Goal: Task Accomplishment & Management: Manage account settings

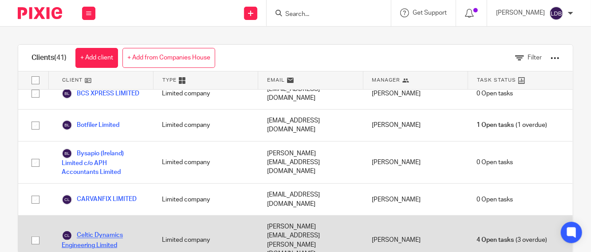
scroll to position [164, 0]
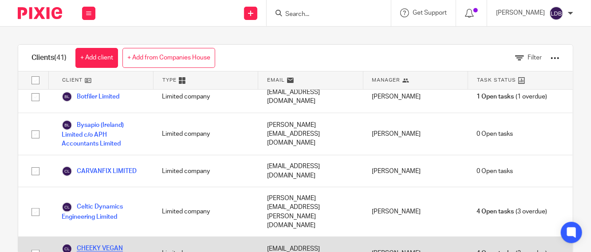
click at [119, 244] on link "CHEEKY VEGAN LIMITED" at bounding box center [103, 254] width 83 height 20
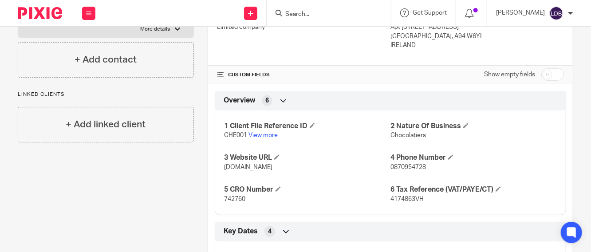
scroll to position [33, 0]
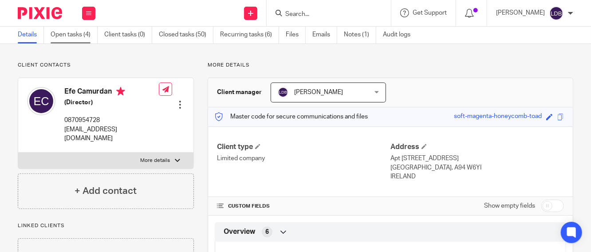
click at [79, 33] on link "Open tasks (4)" at bounding box center [74, 34] width 47 height 17
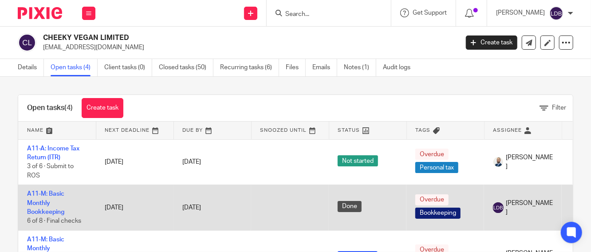
scroll to position [33, 0]
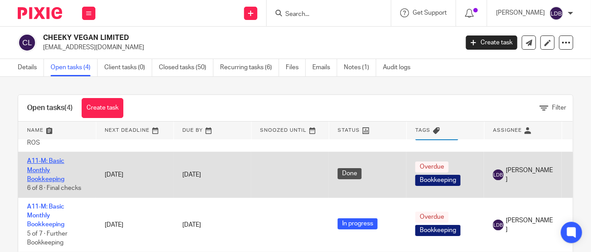
click at [48, 168] on link "A11-M: Basic Monthly Bookkeeping" at bounding box center [45, 170] width 37 height 24
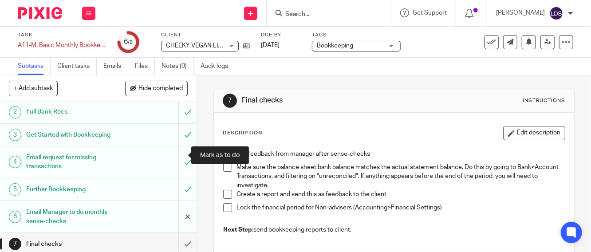
scroll to position [59, 0]
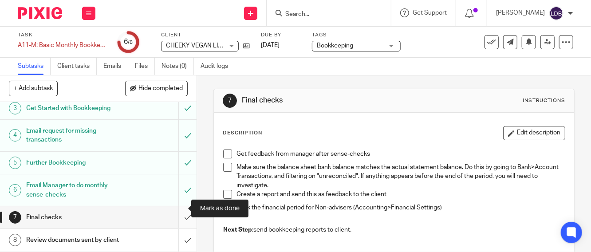
click at [179, 209] on input "submit" at bounding box center [98, 217] width 197 height 22
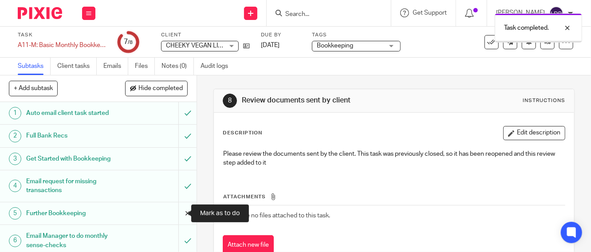
click at [178, 211] on input "submit" at bounding box center [98, 213] width 197 height 22
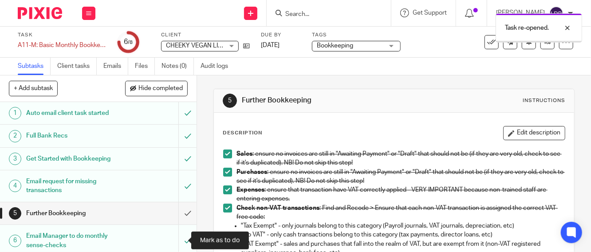
click at [177, 240] on input "submit" at bounding box center [98, 241] width 197 height 32
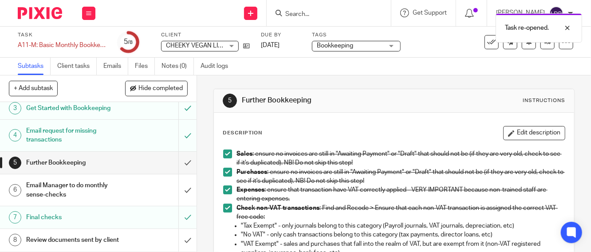
scroll to position [59, 0]
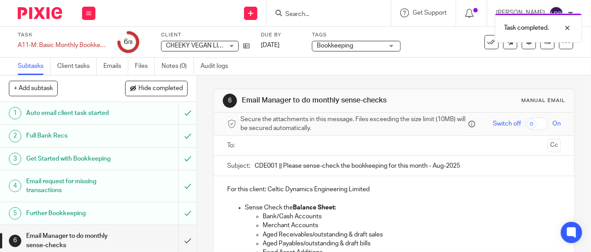
scroll to position [59, 0]
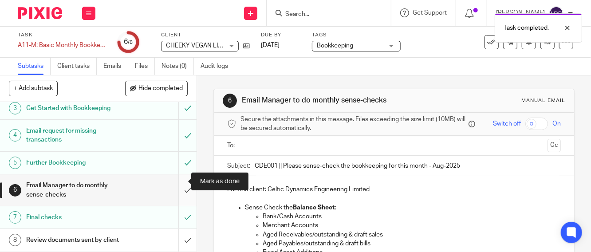
click at [177, 183] on input "submit" at bounding box center [98, 190] width 197 height 32
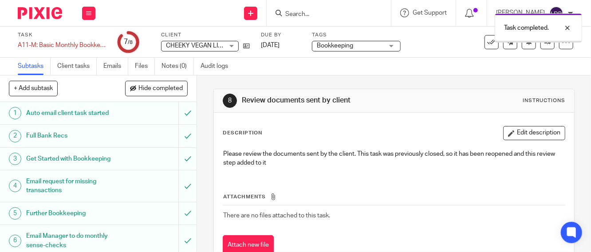
scroll to position [59, 0]
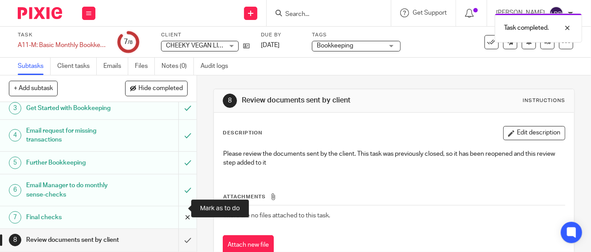
click at [174, 207] on input "submit" at bounding box center [98, 217] width 197 height 22
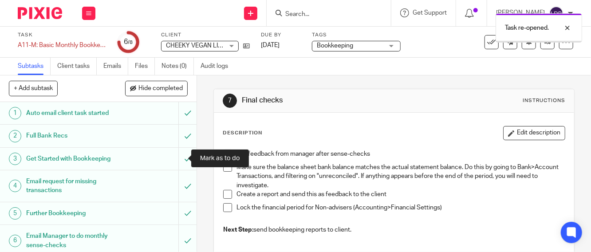
scroll to position [59, 0]
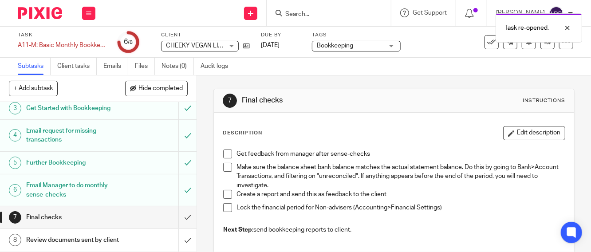
click at [484, 42] on div "Task re-opened." at bounding box center [439, 26] width 287 height 34
click at [488, 40] on div "Task re-opened." at bounding box center [439, 26] width 287 height 34
click at [487, 44] on icon at bounding box center [491, 42] width 9 height 9
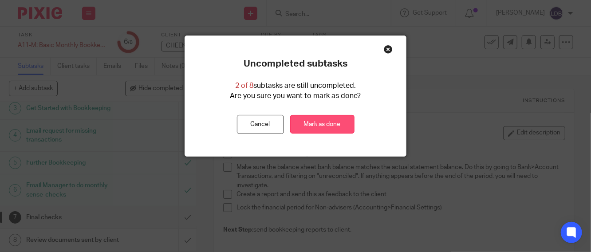
click at [310, 123] on link "Mark as done" at bounding box center [322, 124] width 64 height 19
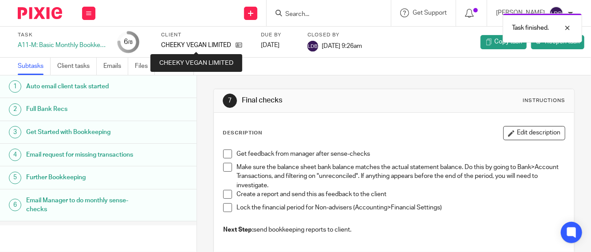
click at [169, 45] on p "CHEEKY VEGAN LIMITED" at bounding box center [196, 45] width 70 height 9
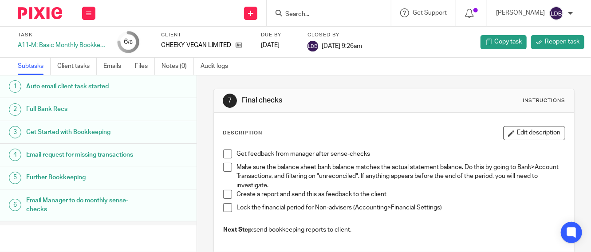
click at [98, 12] on div "Work Email Clients Team Reports Settings" at bounding box center [88, 13] width 31 height 26
click at [89, 11] on icon at bounding box center [88, 13] width 5 height 5
click at [87, 13] on icon at bounding box center [88, 13] width 5 height 5
click at [86, 63] on li "Clients" at bounding box center [89, 67] width 24 height 13
click at [92, 67] on link "Clients" at bounding box center [87, 67] width 20 height 6
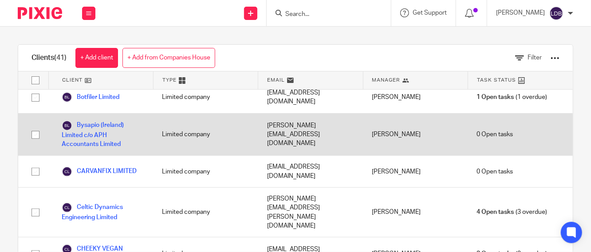
scroll to position [164, 0]
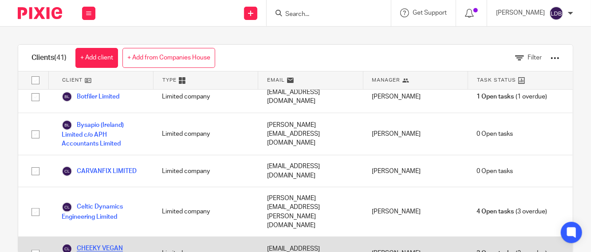
click at [114, 244] on link "CHEEKY VEGAN LIMITED" at bounding box center [103, 254] width 83 height 20
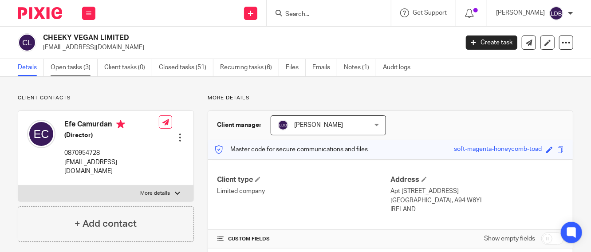
click at [82, 71] on link "Open tasks (3)" at bounding box center [74, 67] width 47 height 17
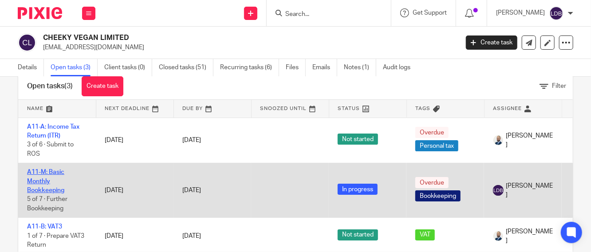
scroll to position [33, 0]
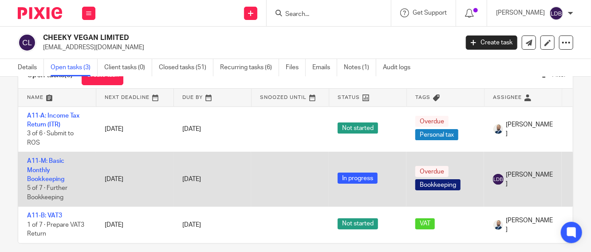
click at [43, 166] on td "A11-M: Basic Monthly Bookkeeping 5 of 7 · Further Bookkeeping" at bounding box center [57, 179] width 78 height 55
click at [44, 167] on link "A11-M: Basic Monthly Bookkeeping" at bounding box center [45, 170] width 37 height 24
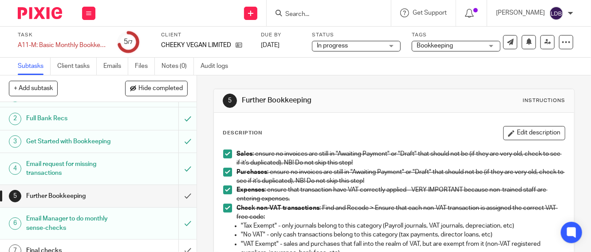
scroll to position [27, 0]
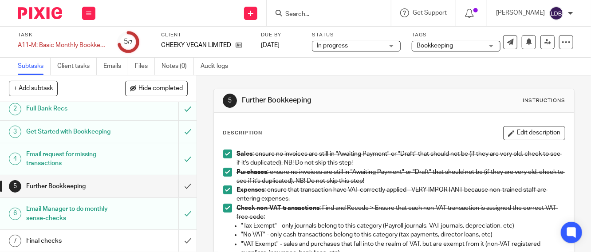
click at [95, 189] on h1 "Further Bookkeeping" at bounding box center [74, 186] width 96 height 13
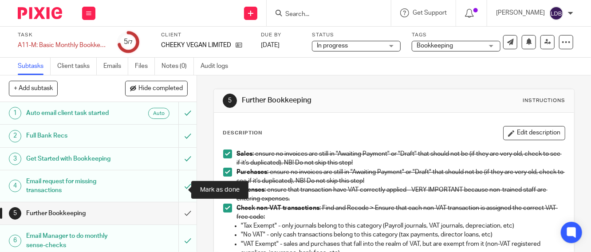
scroll to position [27, 0]
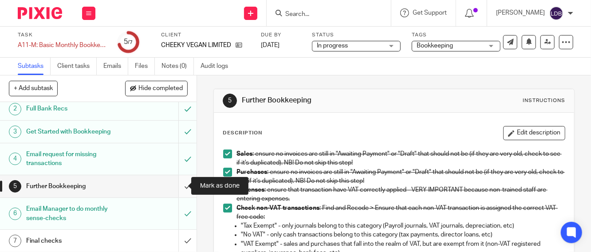
click at [175, 187] on input "submit" at bounding box center [98, 186] width 197 height 22
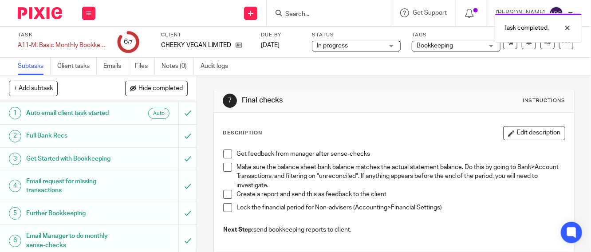
click at [80, 214] on h1 "Further Bookkeeping" at bounding box center [74, 213] width 96 height 13
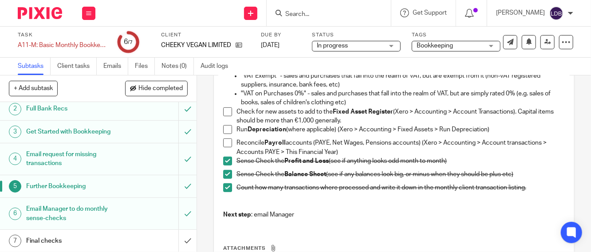
scroll to position [164, 0]
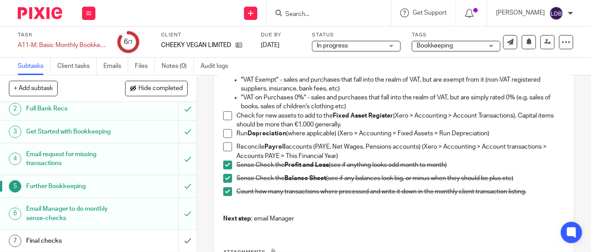
click at [117, 237] on div "Final checks" at bounding box center [97, 240] width 143 height 13
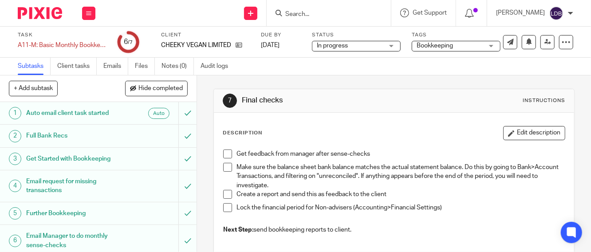
click at [225, 152] on span at bounding box center [227, 154] width 9 height 9
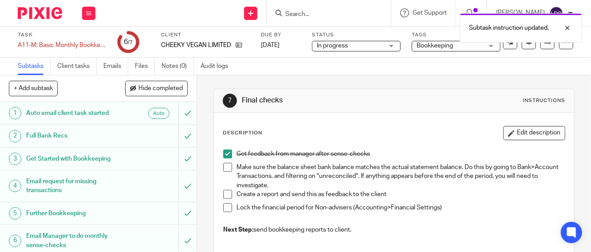
click at [227, 164] on span at bounding box center [227, 167] width 9 height 9
click at [223, 208] on span at bounding box center [227, 207] width 9 height 9
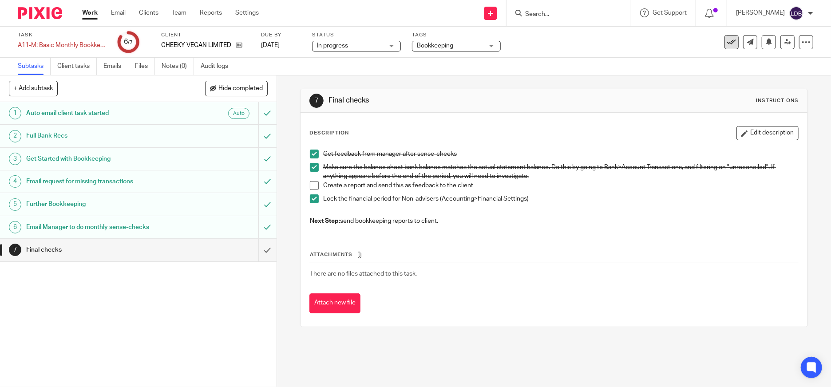
click at [591, 43] on icon at bounding box center [731, 42] width 9 height 9
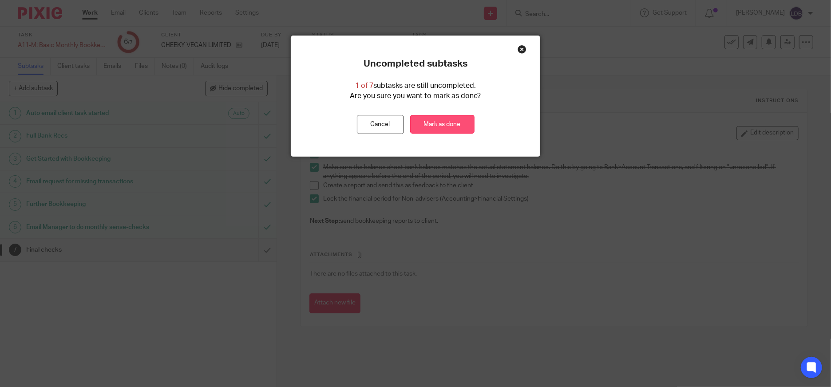
click at [444, 125] on link "Mark as done" at bounding box center [442, 124] width 64 height 19
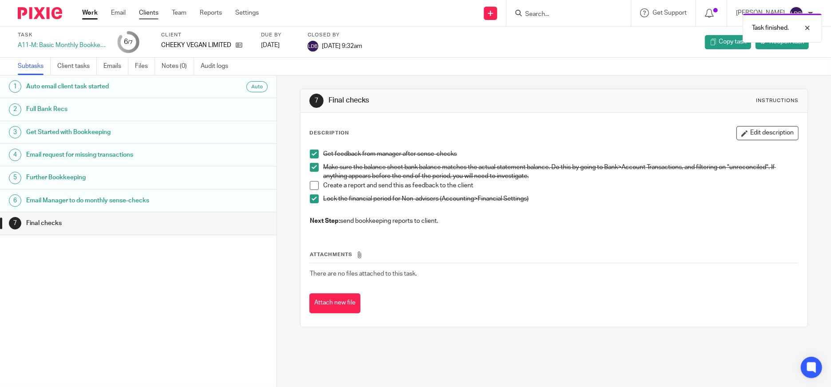
click at [145, 12] on link "Clients" at bounding box center [149, 12] width 20 height 9
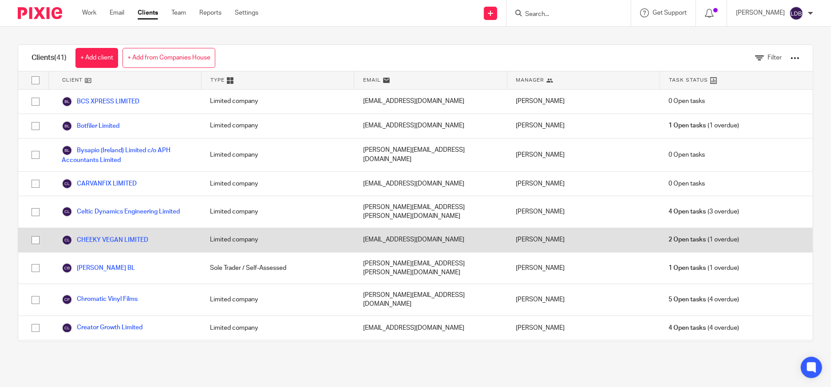
scroll to position [99, 0]
click at [130, 234] on link "CHEEKY VEGAN LIMITED" at bounding box center [105, 239] width 87 height 11
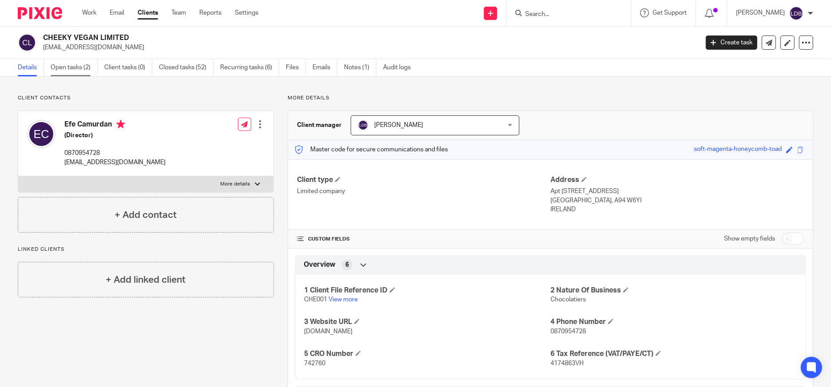
click at [80, 66] on link "Open tasks (2)" at bounding box center [74, 67] width 47 height 17
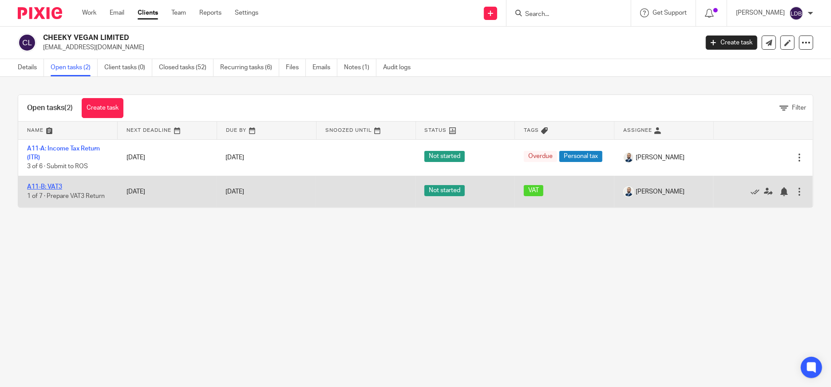
click at [46, 186] on link "A11-B: VAT3" at bounding box center [44, 187] width 35 height 6
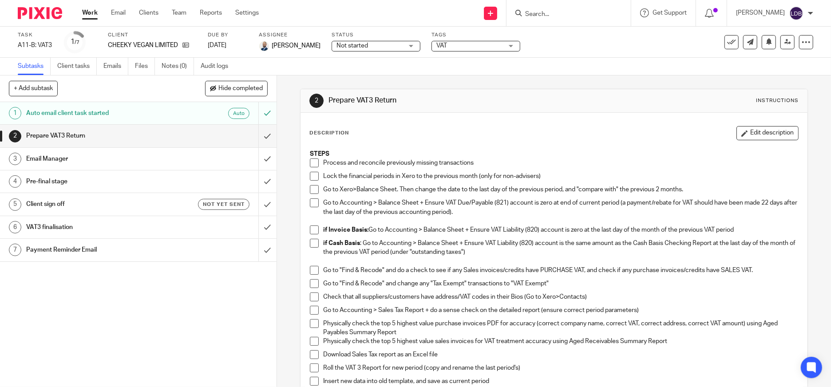
click at [371, 44] on span "Not started" at bounding box center [370, 45] width 67 height 9
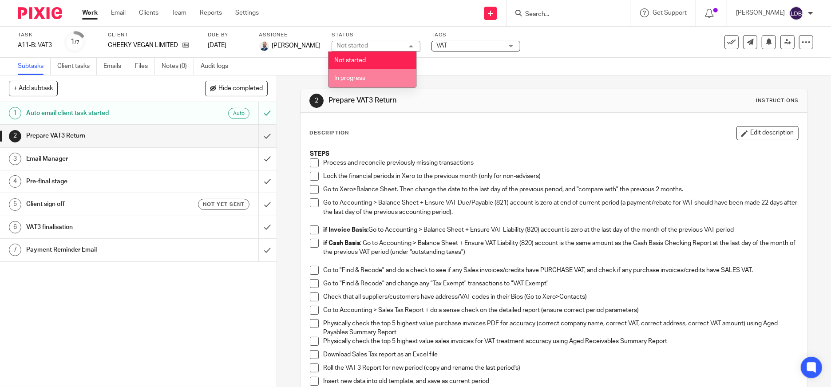
click at [358, 74] on li "In progress" at bounding box center [373, 78] width 88 height 18
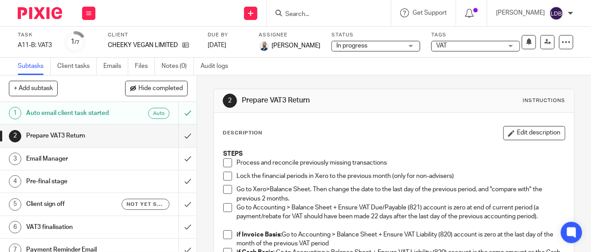
click at [223, 161] on span at bounding box center [227, 163] width 9 height 9
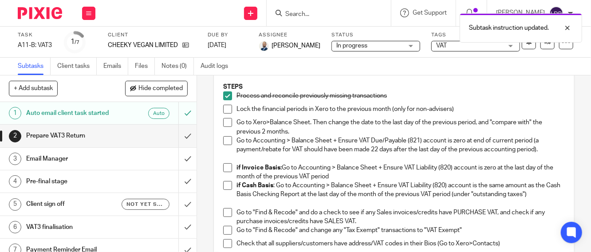
scroll to position [66, 0]
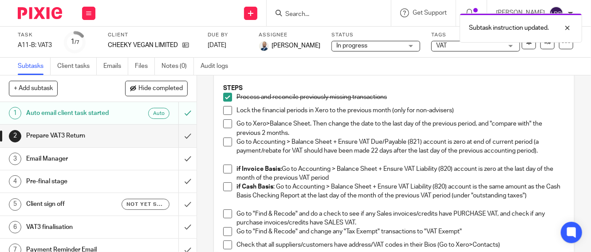
click at [224, 112] on span at bounding box center [227, 110] width 9 height 9
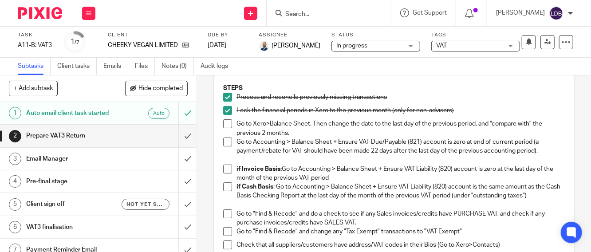
click at [223, 122] on span at bounding box center [227, 123] width 9 height 9
click at [223, 143] on span at bounding box center [227, 142] width 9 height 9
click at [226, 168] on span at bounding box center [227, 169] width 9 height 9
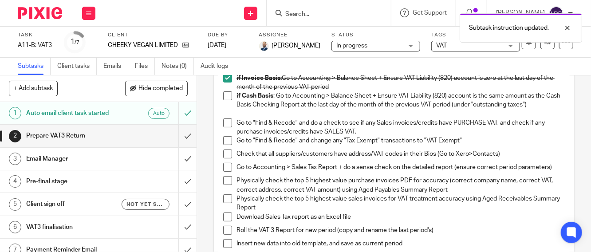
scroll to position [164, 0]
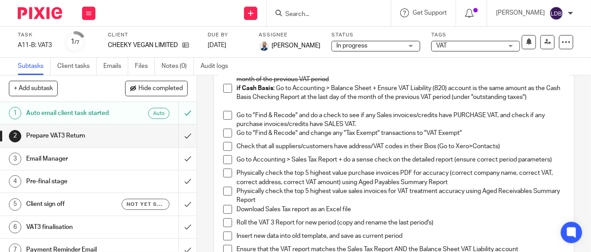
click at [223, 115] on span at bounding box center [227, 115] width 9 height 9
click at [223, 131] on span at bounding box center [227, 133] width 9 height 9
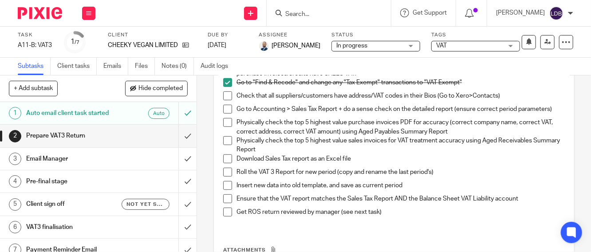
scroll to position [197, 0]
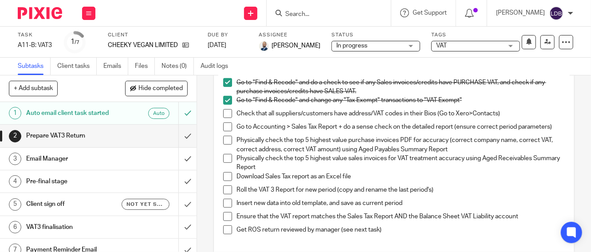
click at [223, 113] on span at bounding box center [227, 113] width 9 height 9
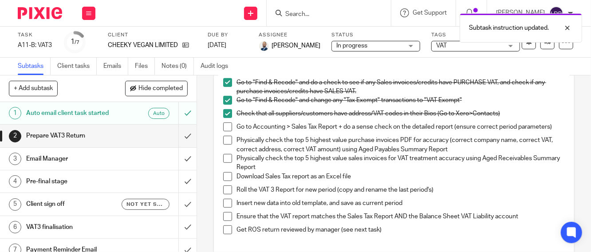
click at [223, 110] on span at bounding box center [227, 113] width 9 height 9
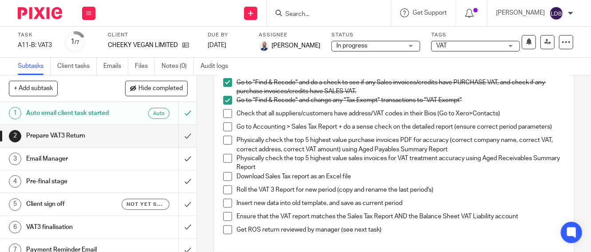
click at [226, 111] on span at bounding box center [227, 113] width 9 height 9
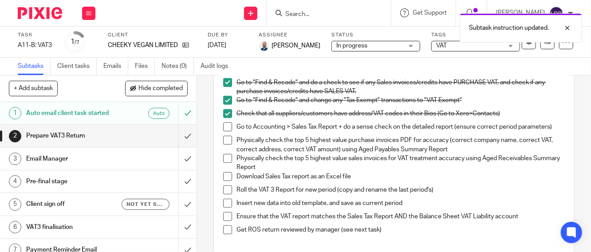
click at [223, 126] on span at bounding box center [227, 127] width 9 height 9
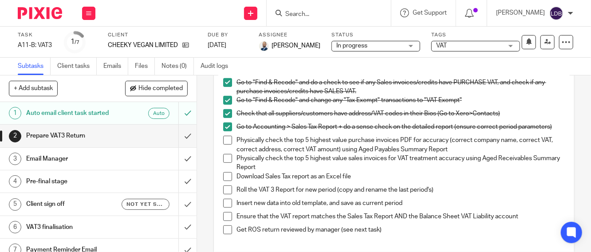
click at [224, 145] on span at bounding box center [227, 140] width 9 height 9
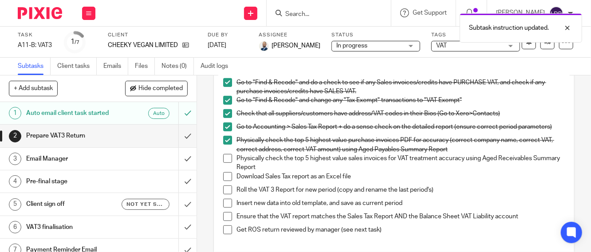
click at [225, 160] on span at bounding box center [227, 158] width 9 height 9
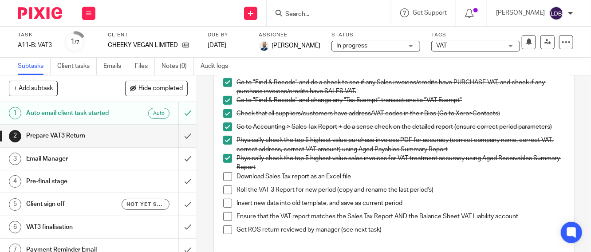
click at [223, 179] on span at bounding box center [227, 176] width 9 height 9
click at [228, 192] on span at bounding box center [227, 190] width 9 height 9
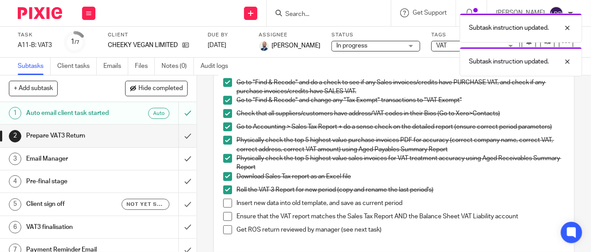
click at [227, 207] on span at bounding box center [227, 203] width 9 height 9
click at [227, 221] on span at bounding box center [227, 216] width 9 height 9
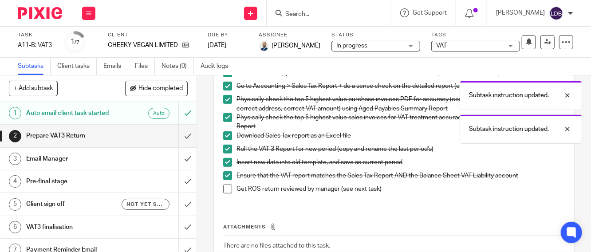
scroll to position [302, 0]
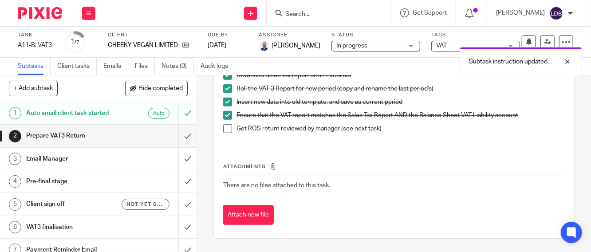
click at [226, 127] on span at bounding box center [227, 128] width 9 height 9
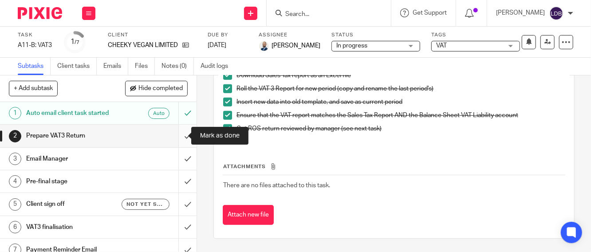
click at [173, 138] on input "submit" at bounding box center [98, 136] width 197 height 22
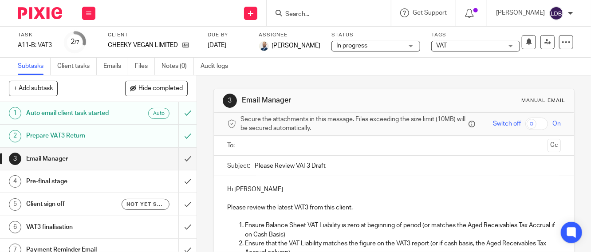
click at [251, 146] on input "text" at bounding box center [394, 146] width 301 height 10
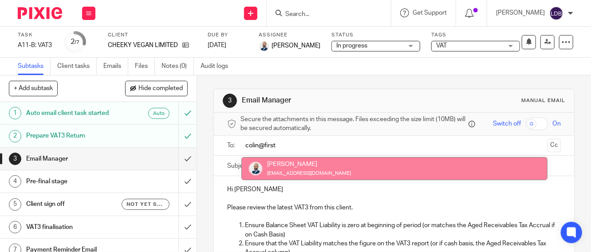
type input "colin@first"
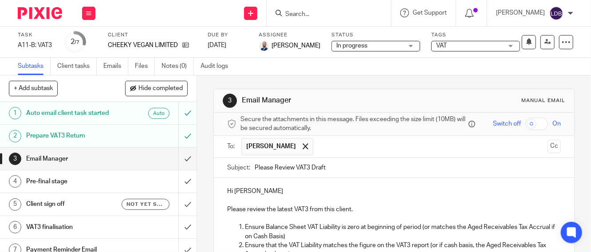
click at [251, 168] on div "Subject: Please Review VAT3 Draft" at bounding box center [394, 168] width 334 height 20
click at [255, 168] on input "Please Review VAT3 Draft" at bounding box center [408, 168] width 306 height 20
click at [354, 169] on input "CHE001 || Please Review VAT3 Draft" at bounding box center [408, 168] width 306 height 20
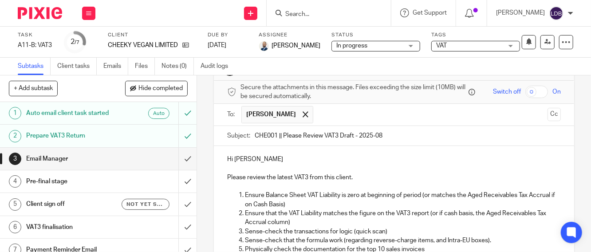
scroll to position [66, 0]
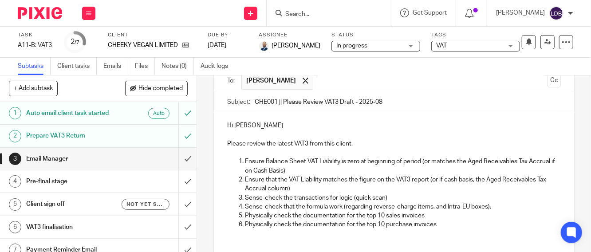
type input "CHE001 || Please Review VAT3 Draft - 2025-08"
click at [231, 128] on p "Hi [PERSON_NAME]" at bounding box center [394, 125] width 334 height 9
click at [234, 128] on p "Hi [PERSON_NAME]" at bounding box center [394, 125] width 334 height 9
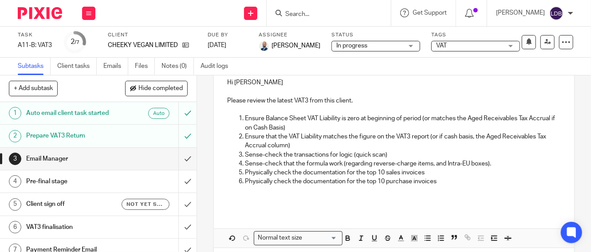
scroll to position [150, 0]
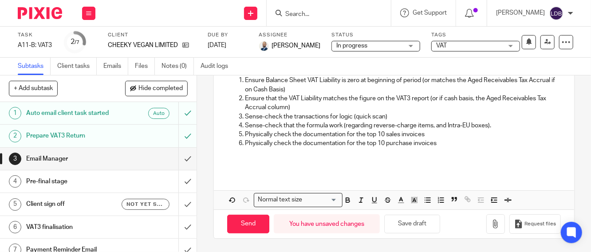
click at [235, 158] on p at bounding box center [394, 157] width 334 height 18
click at [400, 200] on polyline "button" at bounding box center [401, 200] width 3 height 4
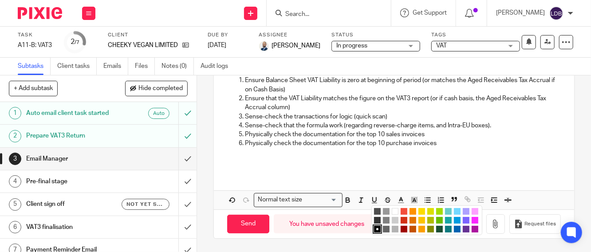
click at [410, 213] on li "color:#FE9200" at bounding box center [413, 211] width 7 height 7
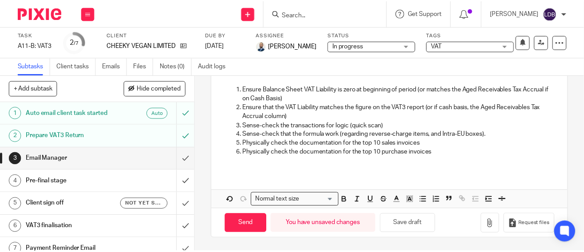
scroll to position [141, 0]
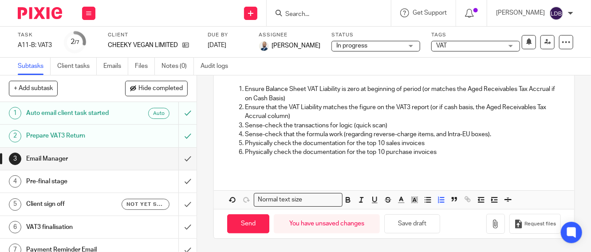
click at [0, 0] on div "6" at bounding box center [0, 0] width 0 height 0
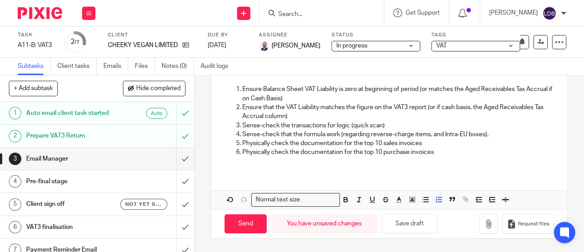
scroll to position [4, 0]
click at [0, 0] on span "," at bounding box center [0, 0] width 0 height 0
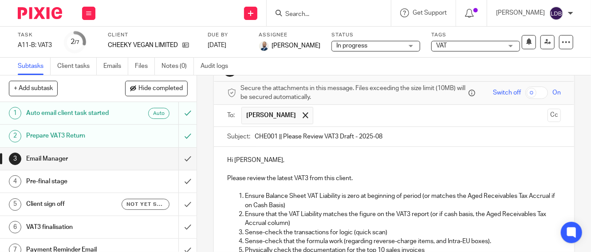
scroll to position [165, 0]
click at [356, 165] on p "Hi Colin," at bounding box center [394, 160] width 334 height 9
click at [0, 0] on icon "Close assistant" at bounding box center [0, 0] width 0 height 0
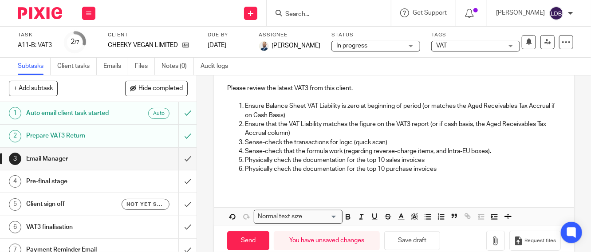
scroll to position [130, 0]
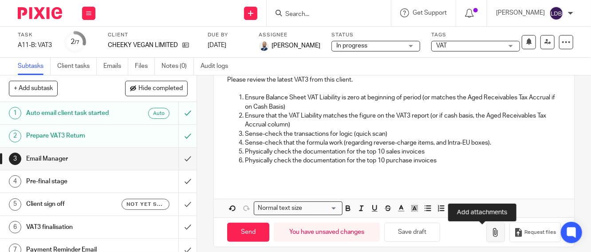
click at [491, 235] on icon "button" at bounding box center [495, 232] width 9 height 9
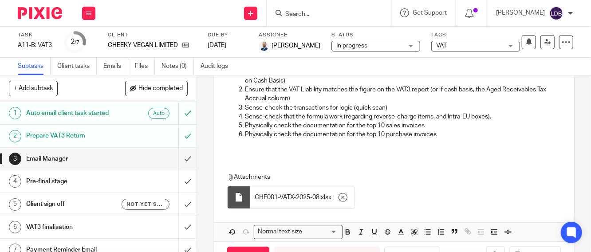
scroll to position [191, 0]
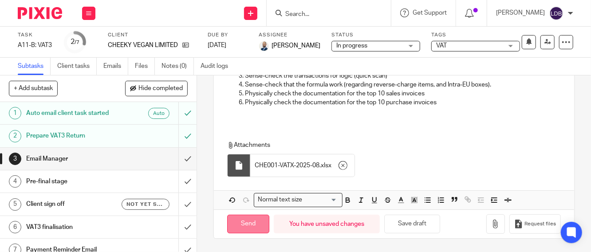
click at [237, 221] on input "Send" at bounding box center [248, 224] width 42 height 19
type input "Sent"
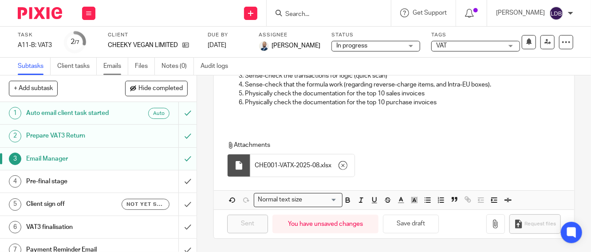
click at [108, 65] on link "Emails" at bounding box center [115, 66] width 25 height 17
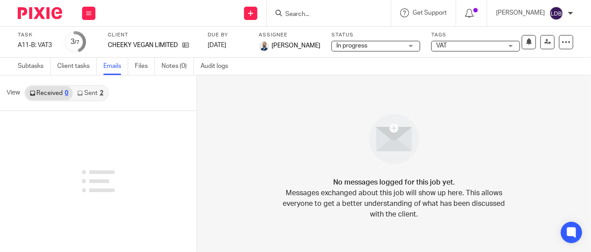
click at [85, 91] on link "Sent 2" at bounding box center [90, 93] width 35 height 14
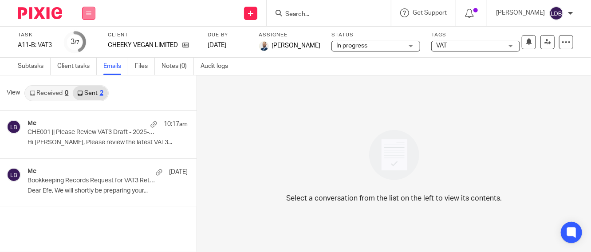
click at [93, 12] on button at bounding box center [88, 13] width 13 height 13
click at [85, 70] on li "Clients" at bounding box center [89, 67] width 24 height 13
click at [86, 67] on link "Clients" at bounding box center [87, 67] width 20 height 6
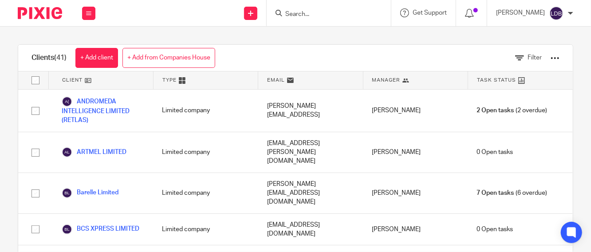
click at [268, 38] on div "Clients (41) + Add client + Add from Companies House Filter Client Type Email M…" at bounding box center [295, 140] width 591 height 226
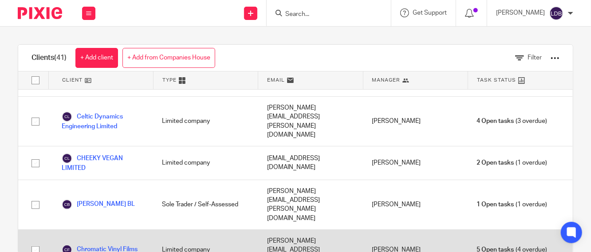
scroll to position [296, 0]
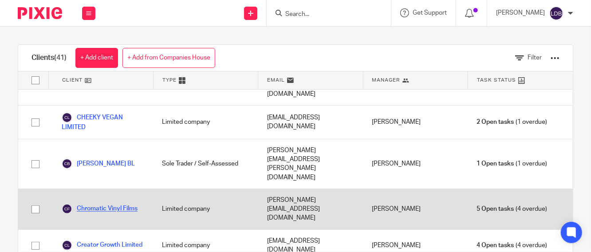
click at [127, 204] on link "Chromatic Vinyl Films" at bounding box center [100, 209] width 76 height 11
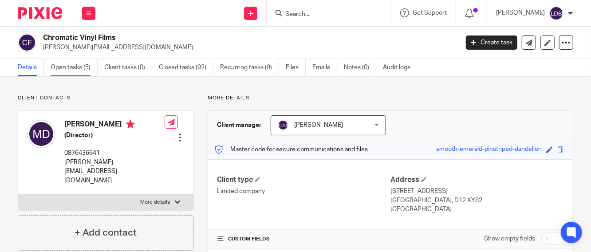
click at [75, 67] on link "Open tasks (5)" at bounding box center [74, 67] width 47 height 17
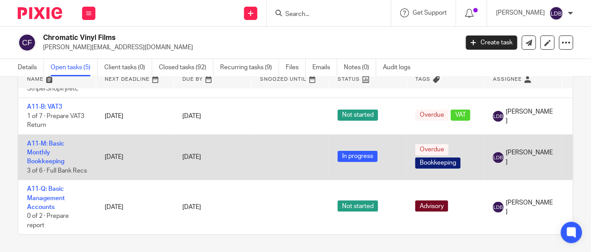
scroll to position [106, 0]
click at [45, 141] on link "A11-M: Basic Monthly Bookkeeping" at bounding box center [45, 153] width 37 height 24
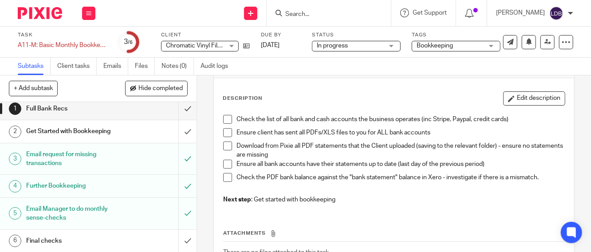
scroll to position [101, 0]
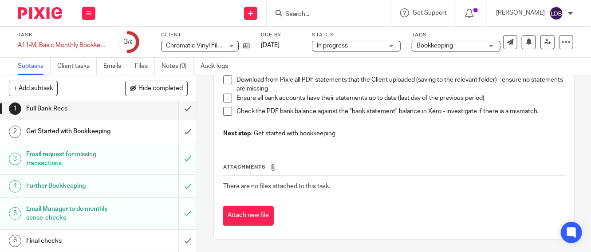
click at [83, 241] on h1 "Final checks" at bounding box center [74, 240] width 96 height 13
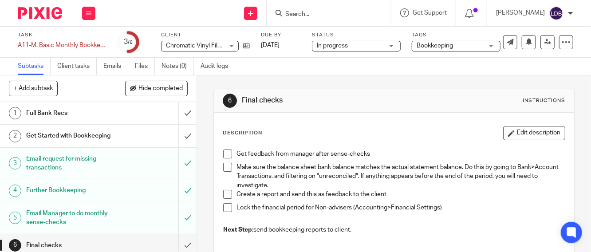
click at [224, 155] on span at bounding box center [227, 154] width 9 height 9
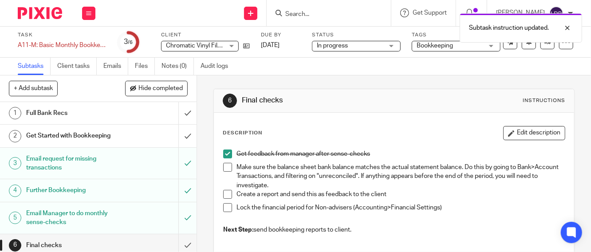
click at [225, 170] on span at bounding box center [227, 167] width 9 height 9
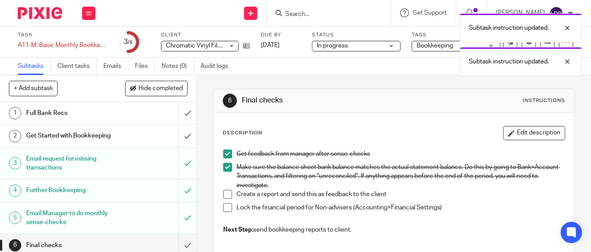
click at [227, 208] on span at bounding box center [227, 207] width 9 height 9
click at [564, 62] on div at bounding box center [561, 61] width 24 height 11
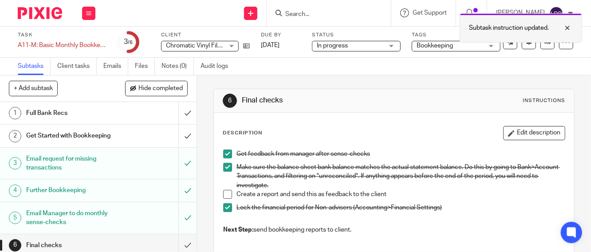
click at [567, 32] on div at bounding box center [561, 28] width 24 height 11
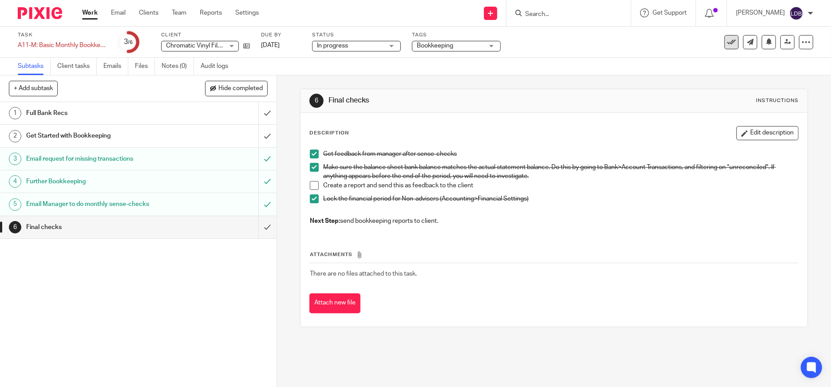
click at [591, 41] on icon at bounding box center [731, 42] width 9 height 9
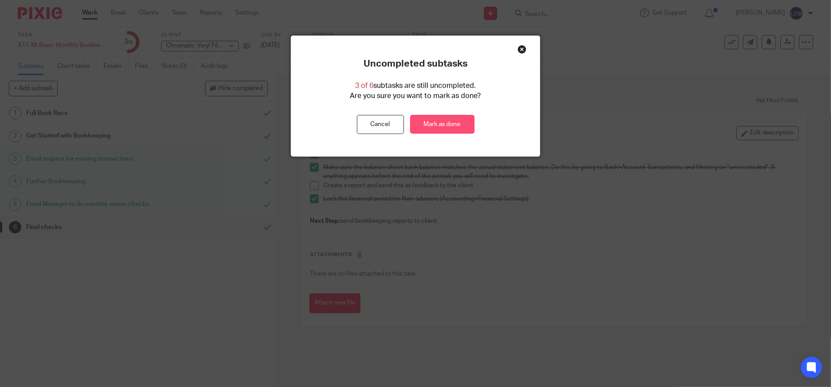
click at [440, 129] on link "Mark as done" at bounding box center [442, 124] width 64 height 19
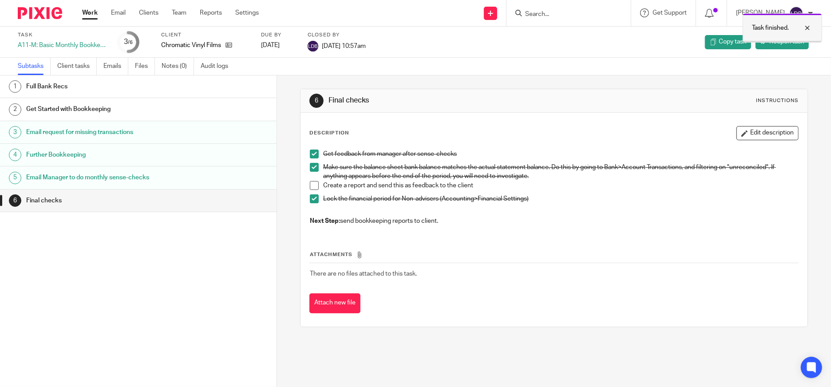
click at [808, 24] on div at bounding box center [801, 28] width 24 height 11
click at [776, 44] on span "Reopen task" at bounding box center [786, 41] width 35 height 9
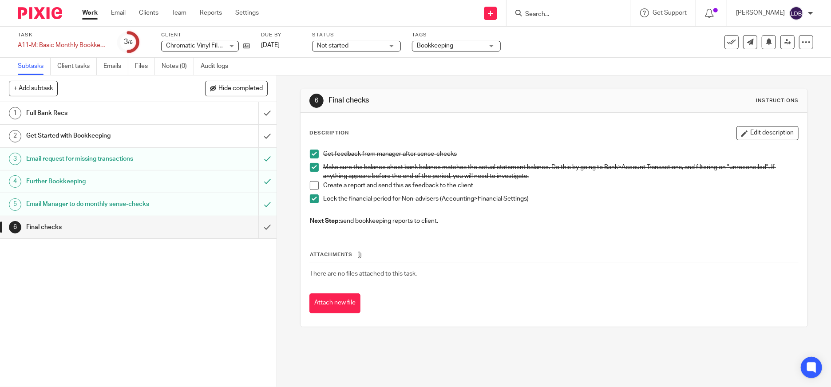
click at [727, 41] on icon at bounding box center [731, 42] width 9 height 9
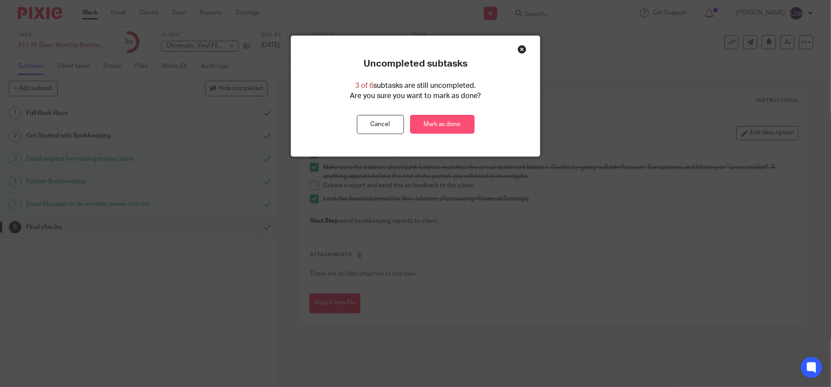
click at [436, 126] on link "Mark as done" at bounding box center [442, 124] width 64 height 19
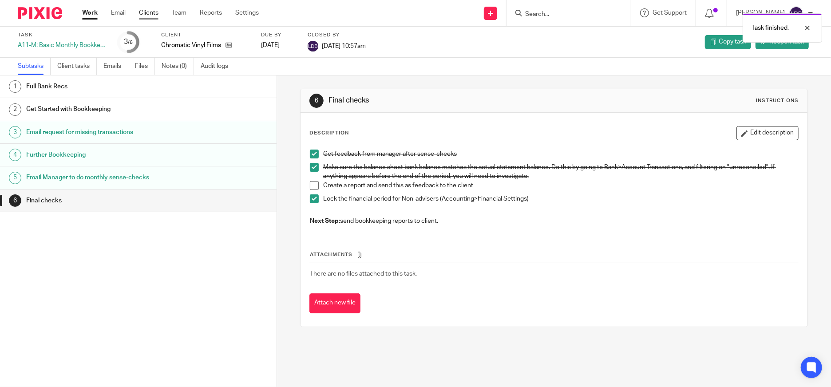
click at [143, 14] on link "Clients" at bounding box center [149, 12] width 20 height 9
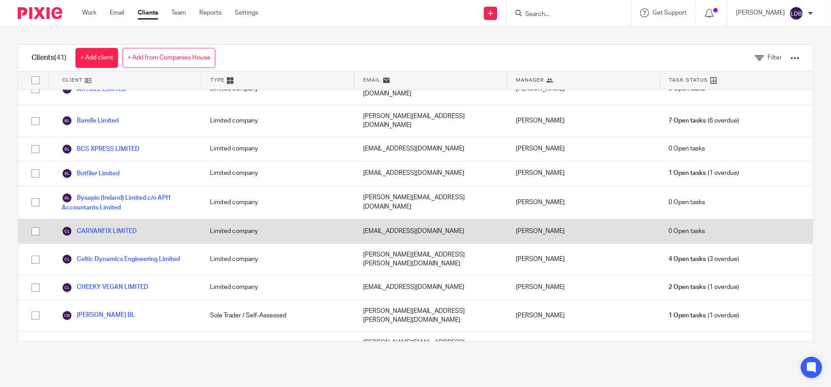
scroll to position [99, 0]
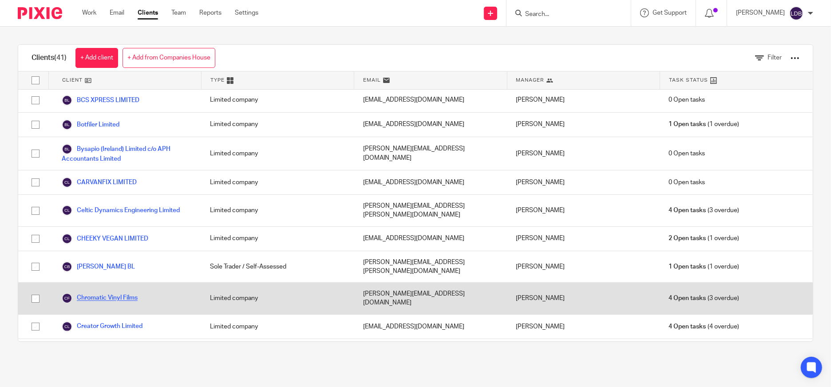
click at [124, 293] on link "Chromatic Vinyl Films" at bounding box center [100, 298] width 76 height 11
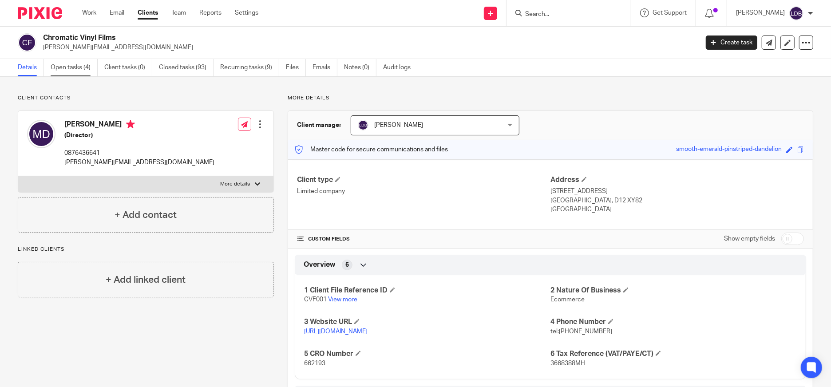
click at [83, 70] on link "Open tasks (4)" at bounding box center [74, 67] width 47 height 17
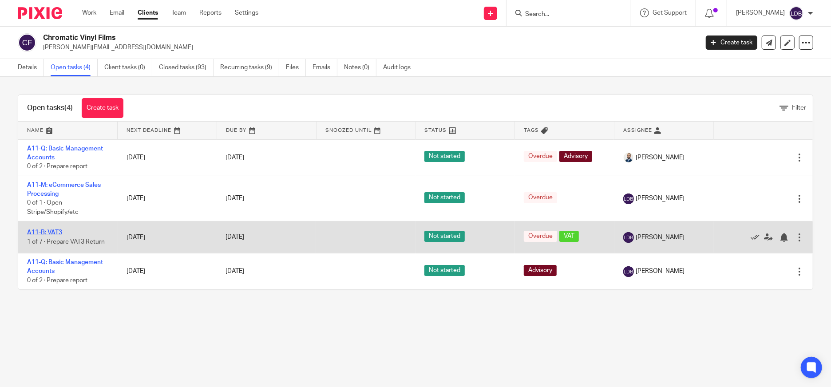
click at [55, 233] on link "A11-B: VAT3" at bounding box center [44, 233] width 35 height 6
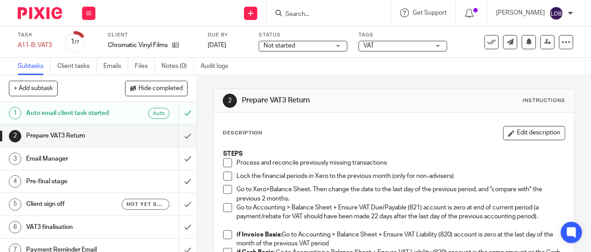
click at [307, 44] on span "Not started" at bounding box center [297, 45] width 67 height 9
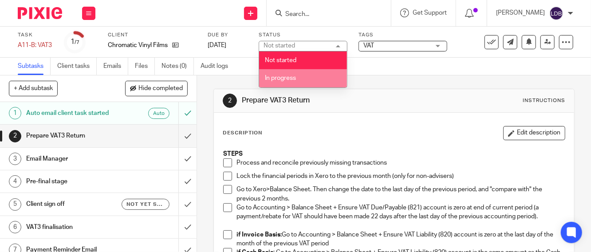
click at [296, 70] on li "In progress" at bounding box center [303, 78] width 88 height 18
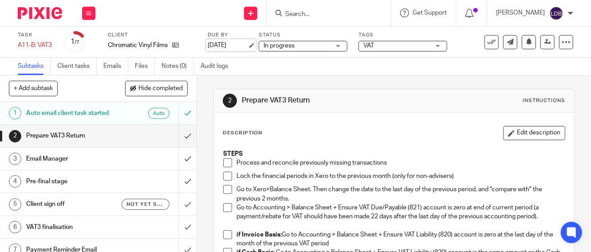
click at [230, 43] on link "[DATE]" at bounding box center [228, 45] width 40 height 9
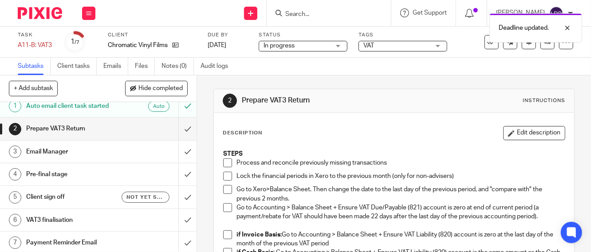
scroll to position [9, 0]
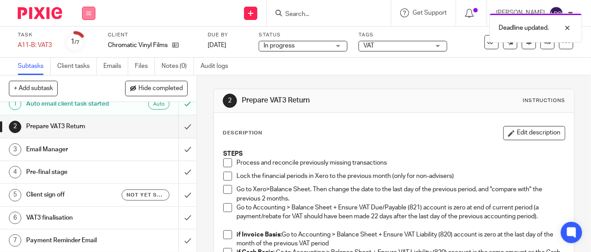
click at [85, 12] on button at bounding box center [88, 13] width 13 height 13
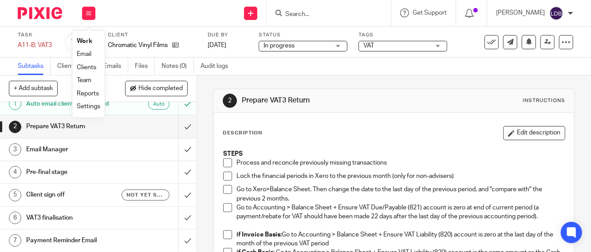
click at [327, 139] on div "Description Edit description" at bounding box center [394, 133] width 343 height 14
click at [89, 18] on button at bounding box center [88, 13] width 13 height 13
click at [226, 163] on span at bounding box center [227, 163] width 9 height 9
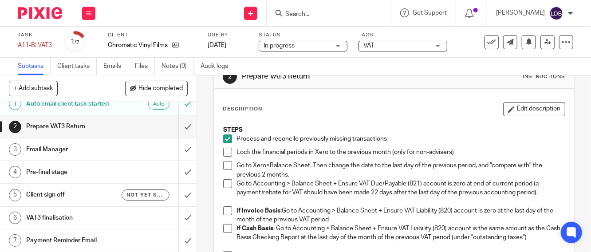
scroll to position [33, 0]
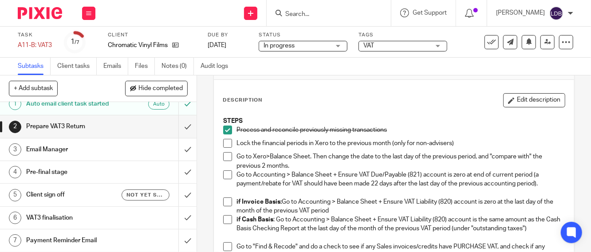
click at [223, 142] on span at bounding box center [227, 143] width 9 height 9
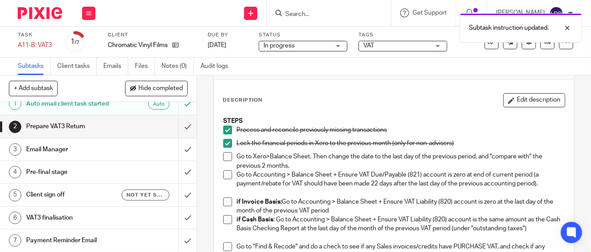
scroll to position [66, 0]
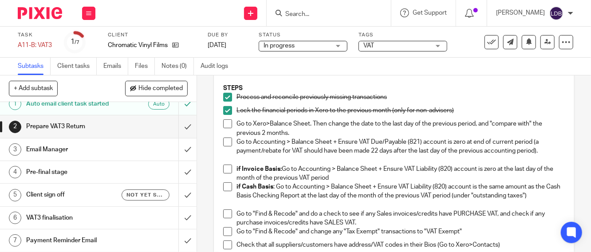
click at [223, 124] on span at bounding box center [227, 123] width 9 height 9
click at [225, 139] on span at bounding box center [227, 142] width 9 height 9
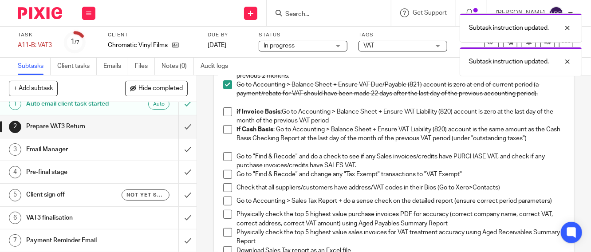
scroll to position [131, 0]
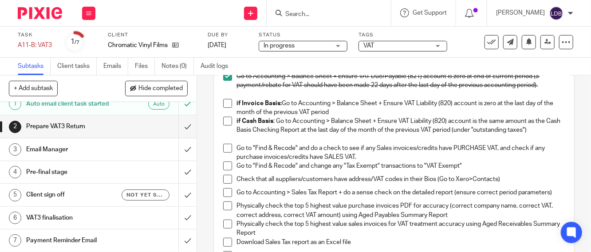
click at [226, 103] on span at bounding box center [227, 103] width 9 height 9
click at [226, 148] on span at bounding box center [227, 148] width 9 height 9
click at [223, 165] on span at bounding box center [227, 166] width 9 height 9
click at [223, 193] on span at bounding box center [227, 192] width 9 height 9
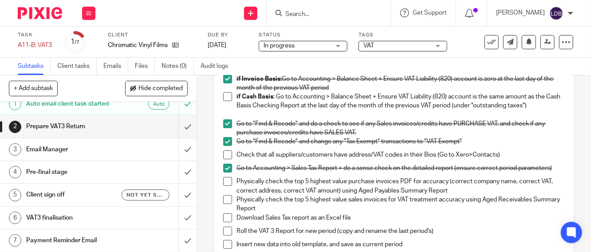
scroll to position [164, 0]
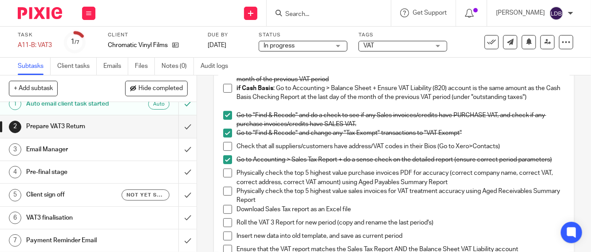
click at [223, 174] on span at bounding box center [227, 173] width 9 height 9
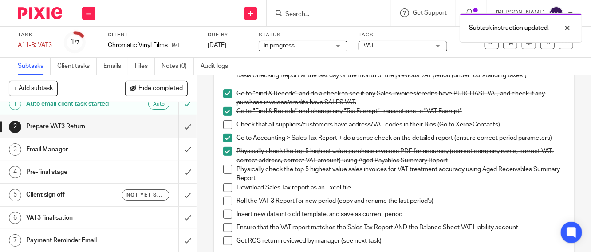
scroll to position [197, 0]
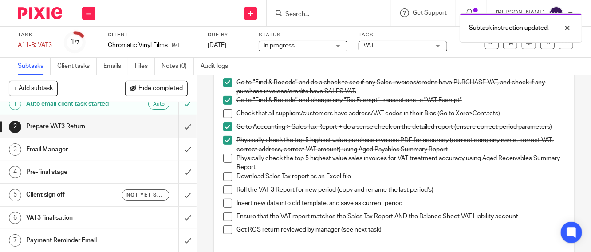
click at [226, 180] on span at bounding box center [227, 176] width 9 height 9
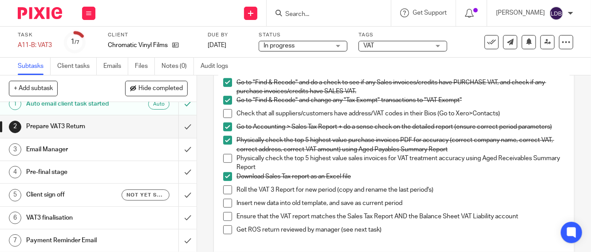
click at [223, 194] on span at bounding box center [227, 190] width 9 height 9
click at [223, 206] on span at bounding box center [227, 203] width 9 height 9
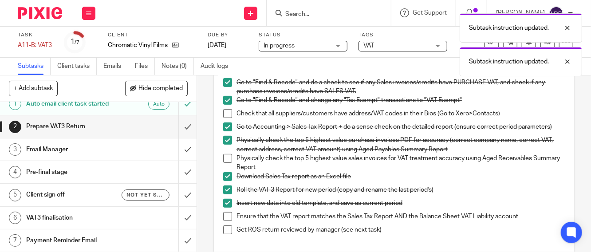
click at [223, 221] on span at bounding box center [227, 216] width 9 height 9
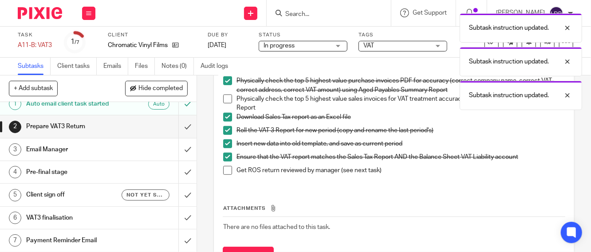
scroll to position [263, 0]
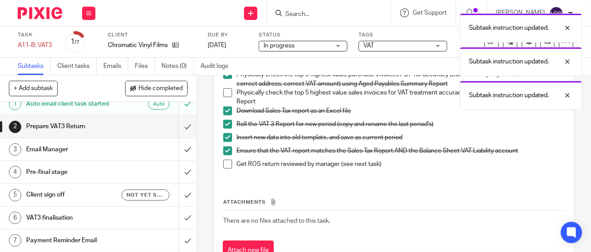
click at [223, 169] on span at bounding box center [227, 164] width 9 height 9
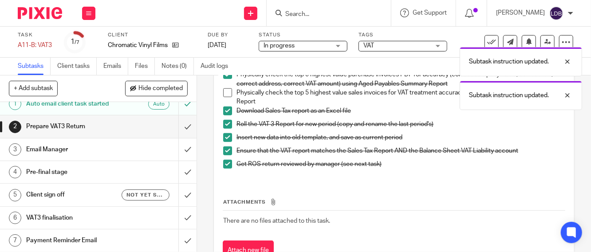
click at [70, 156] on link "3 Email Manager" at bounding box center [89, 150] width 178 height 22
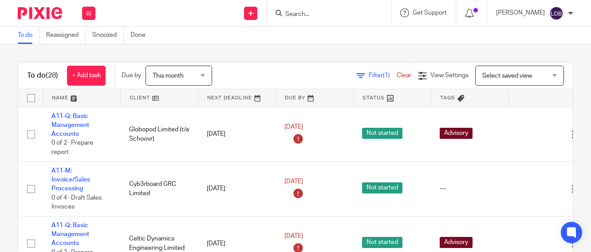
click at [233, 132] on td "[DATE]" at bounding box center [237, 134] width 78 height 55
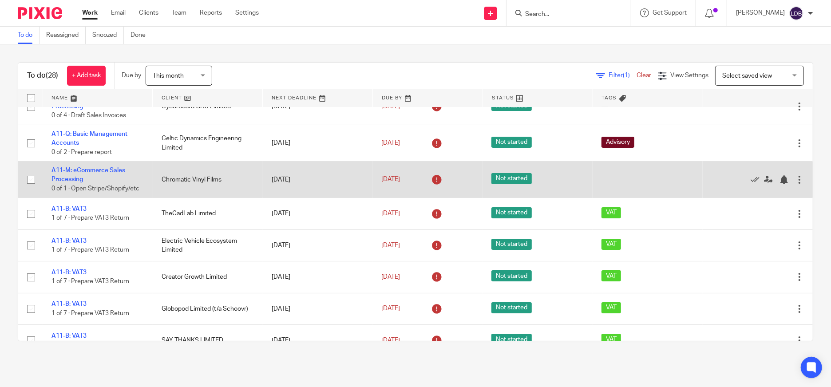
scroll to position [66, 0]
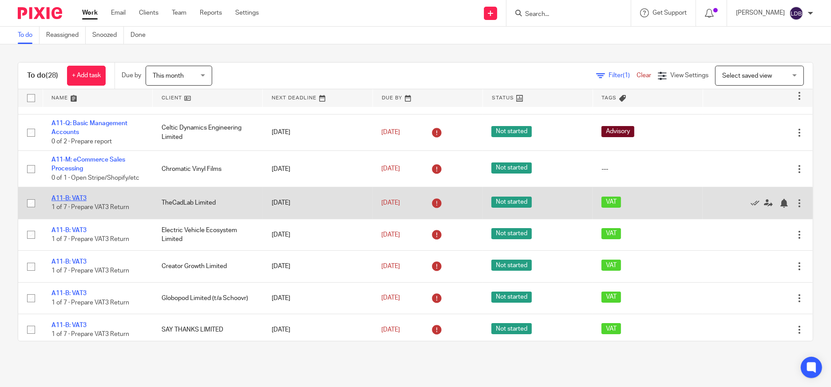
click at [80, 198] on link "A11-B: VAT3" at bounding box center [69, 198] width 35 height 6
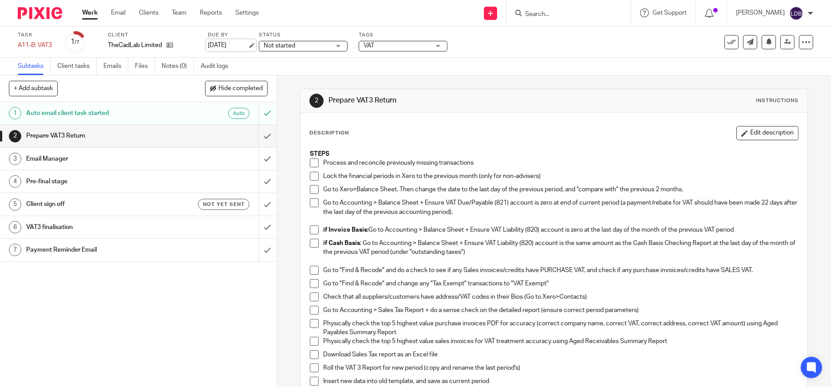
click at [240, 47] on link "[DATE]" at bounding box center [228, 45] width 40 height 9
click at [91, 12] on link "Work" at bounding box center [90, 12] width 16 height 9
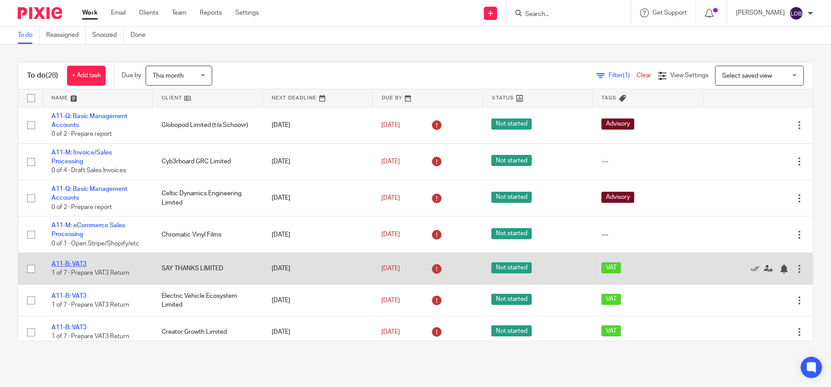
click at [76, 263] on link "A11-B: VAT3" at bounding box center [69, 264] width 35 height 6
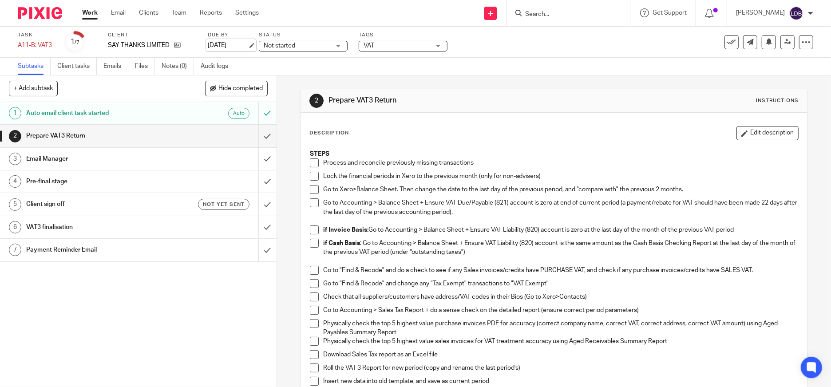
click at [230, 44] on link "[DATE]" at bounding box center [228, 45] width 40 height 9
click at [84, 12] on link "Work" at bounding box center [90, 12] width 16 height 9
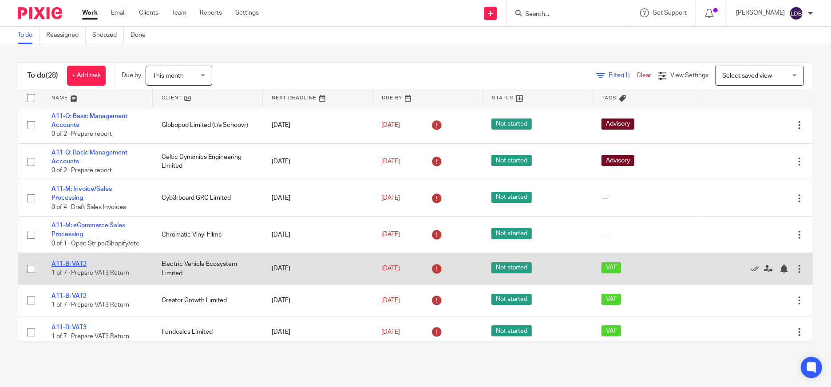
click at [78, 265] on link "A11-B: VAT3" at bounding box center [69, 264] width 35 height 6
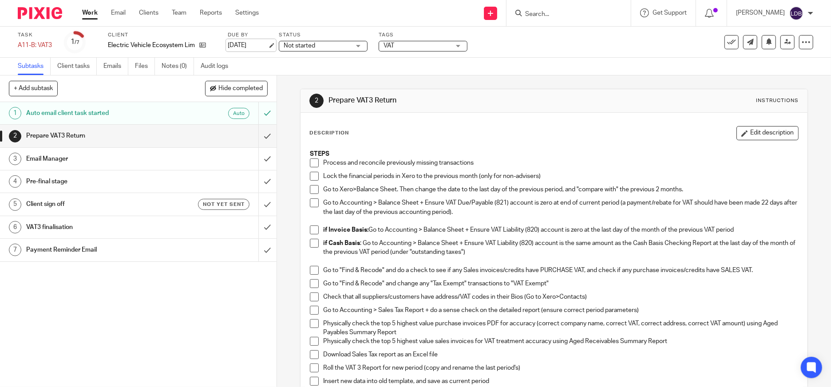
click at [238, 43] on link "[DATE]" at bounding box center [248, 45] width 40 height 9
click at [89, 12] on link "Work" at bounding box center [90, 12] width 16 height 9
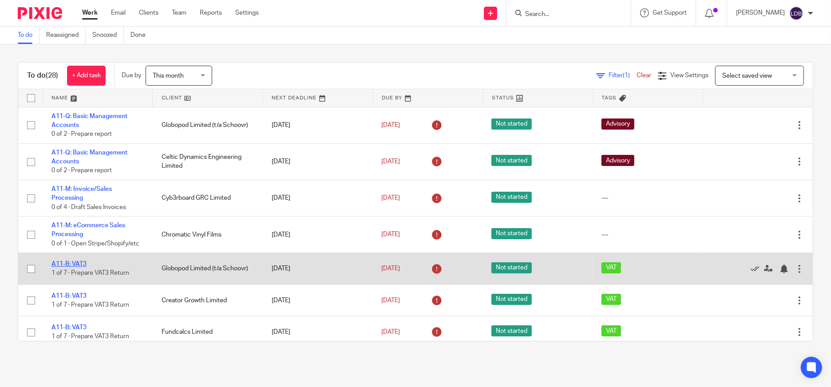
click at [78, 266] on link "A11-B: VAT3" at bounding box center [69, 264] width 35 height 6
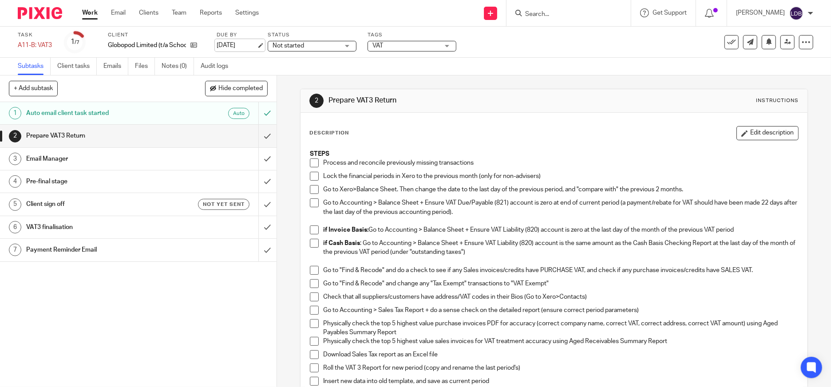
click at [230, 49] on link "[DATE]" at bounding box center [237, 45] width 40 height 9
click at [87, 16] on link "Work" at bounding box center [90, 12] width 16 height 9
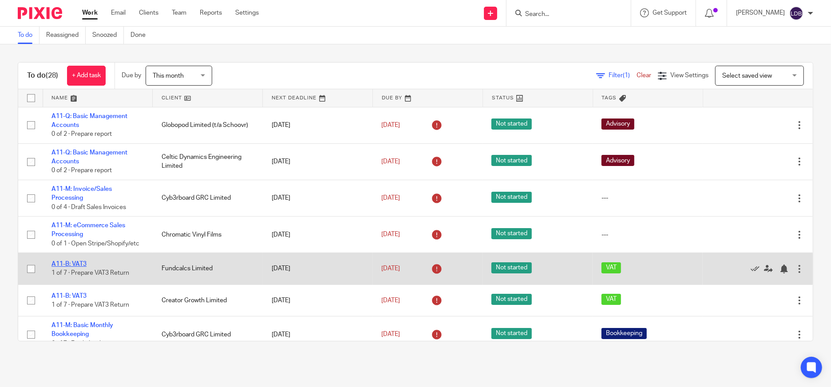
click at [76, 264] on link "A11-B: VAT3" at bounding box center [69, 264] width 35 height 6
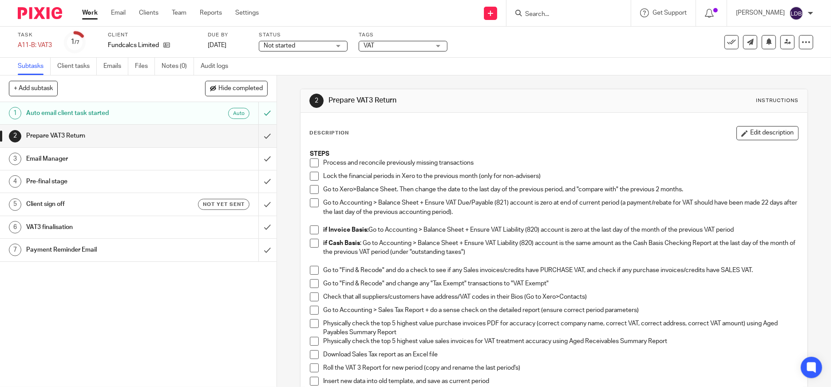
click at [222, 43] on link "[DATE]" at bounding box center [228, 45] width 40 height 9
click at [92, 12] on link "Work" at bounding box center [90, 12] width 16 height 9
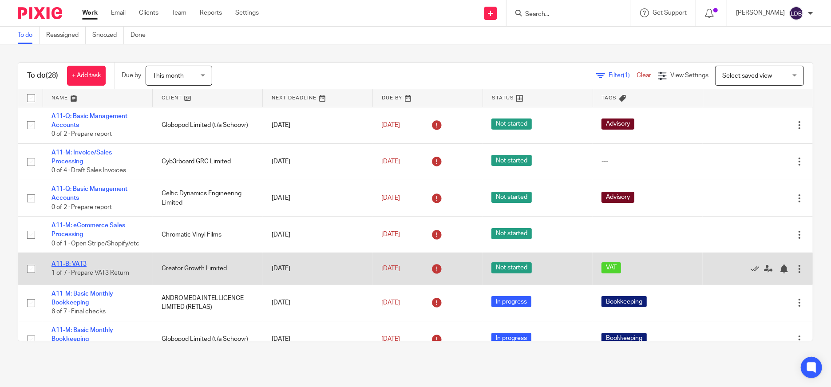
click at [78, 263] on link "A11-B: VAT3" at bounding box center [69, 264] width 35 height 6
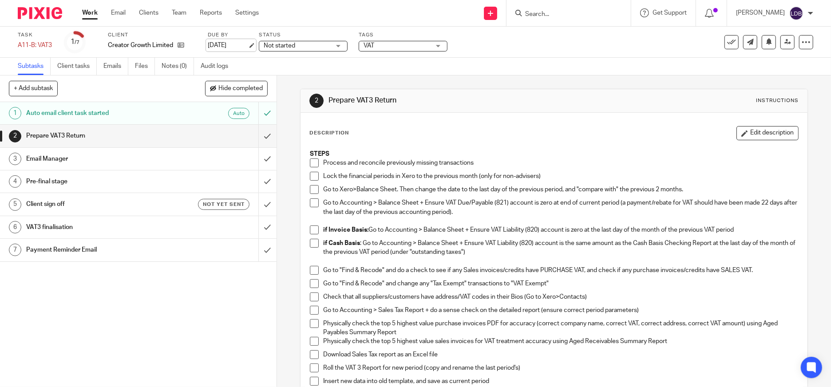
click at [236, 44] on link "[DATE]" at bounding box center [228, 45] width 40 height 9
click at [89, 11] on link "Work" at bounding box center [90, 12] width 16 height 9
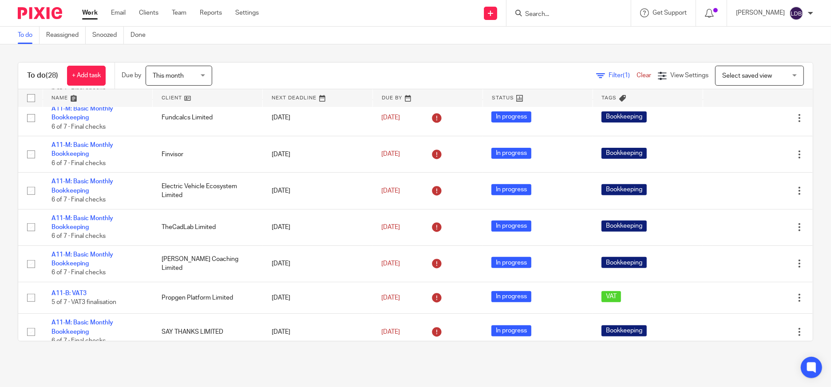
scroll to position [296, 0]
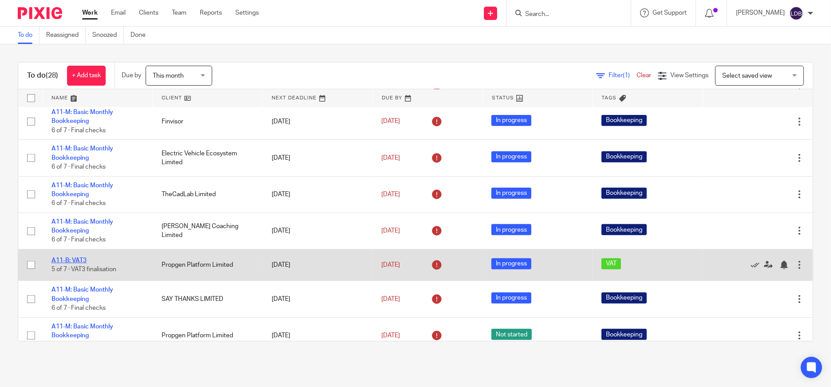
click at [75, 262] on link "A11-B: VAT3" at bounding box center [69, 261] width 35 height 6
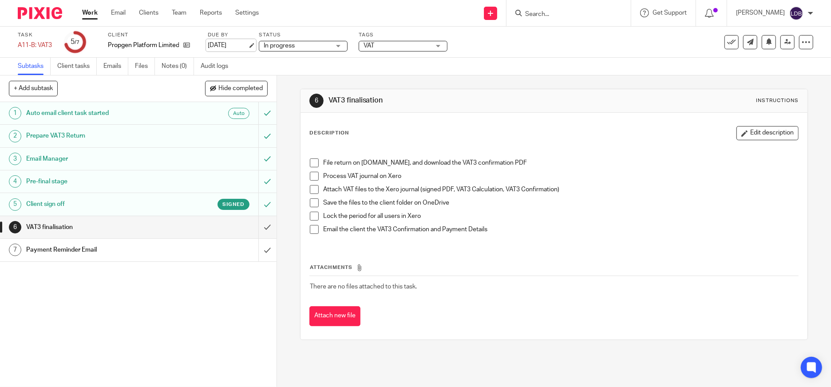
click at [229, 45] on link "[DATE]" at bounding box center [228, 45] width 40 height 9
click at [86, 16] on link "Work" at bounding box center [90, 12] width 16 height 9
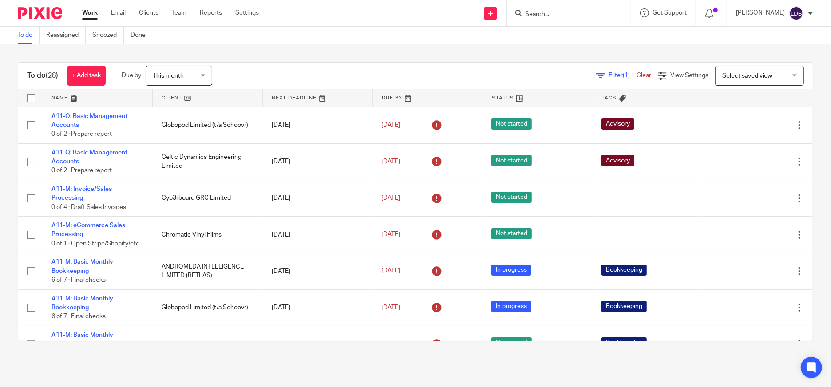
click at [114, 97] on link at bounding box center [98, 98] width 110 height 18
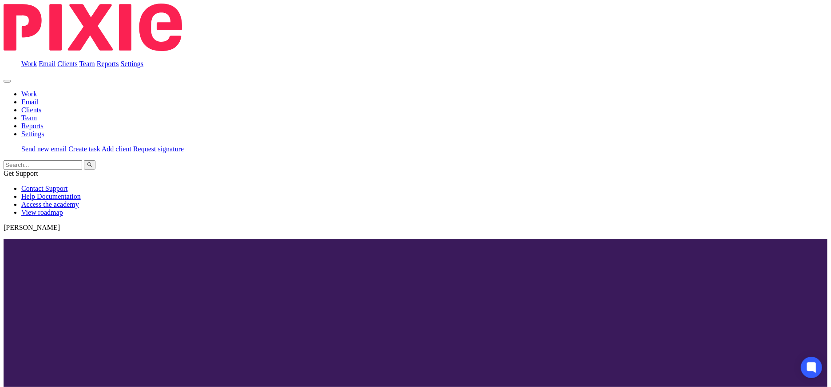
scroll to position [197, 0]
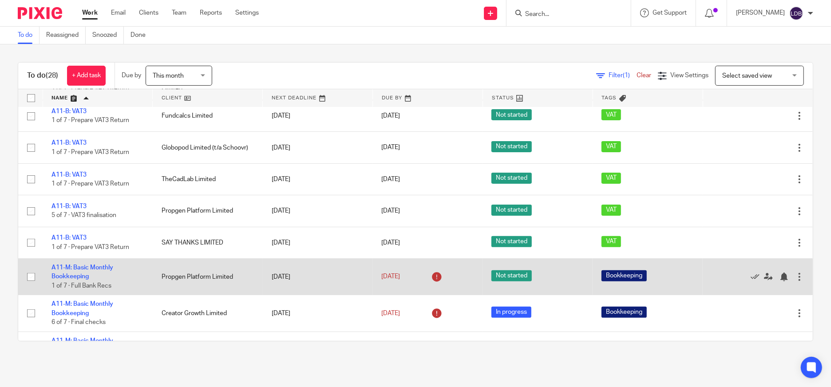
click at [31, 275] on input "checkbox" at bounding box center [31, 277] width 17 height 17
checkbox input "true"
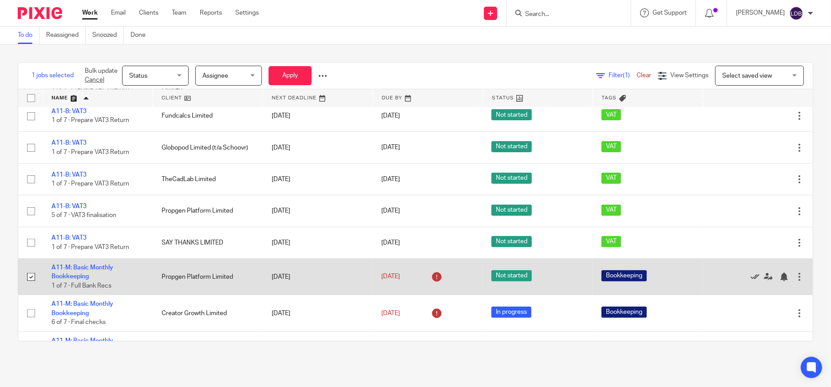
click at [751, 280] on link at bounding box center [757, 277] width 13 height 9
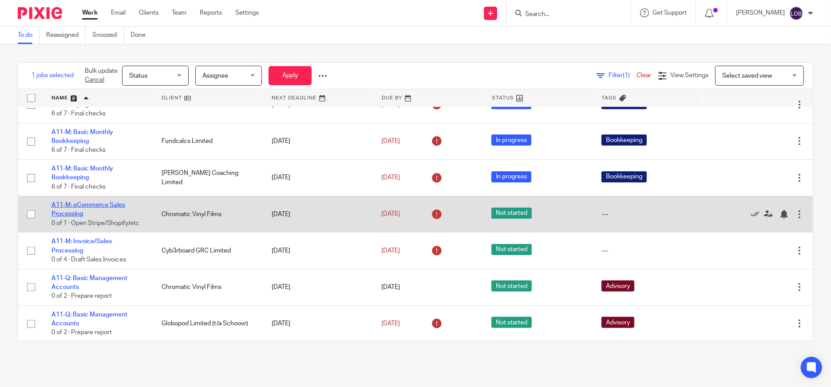
scroll to position [658, 0]
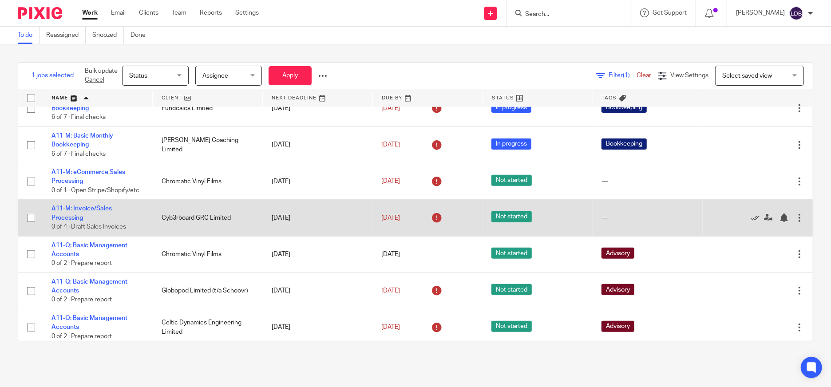
click at [274, 218] on td "5 Sep 2025" at bounding box center [318, 218] width 110 height 36
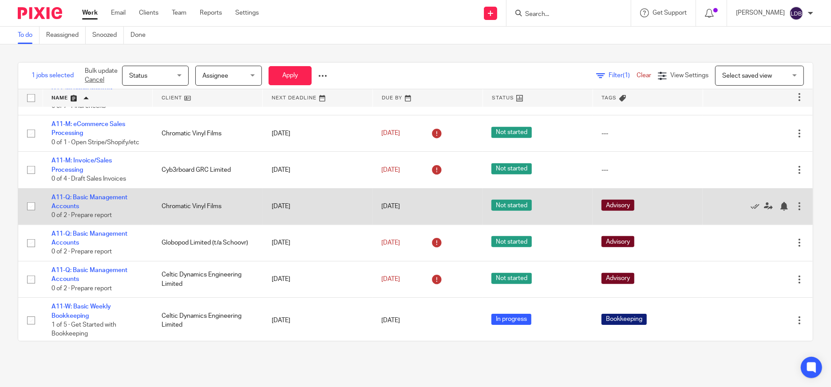
scroll to position [706, 0]
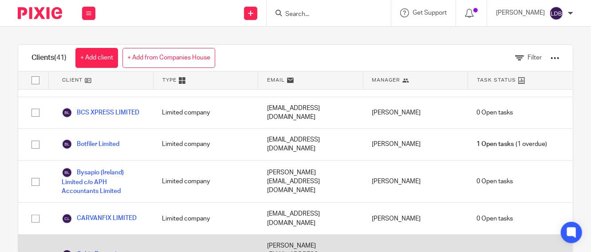
scroll to position [131, 0]
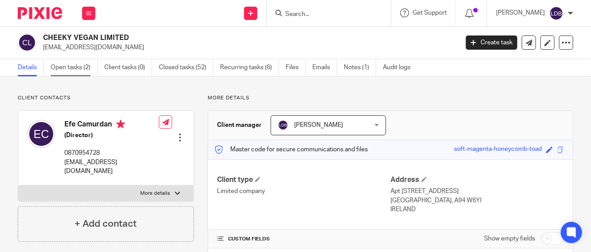
click at [78, 67] on link "Open tasks (2)" at bounding box center [74, 67] width 47 height 17
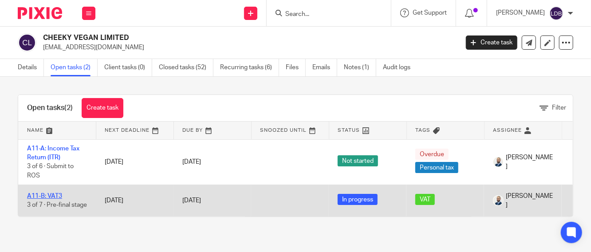
click at [58, 193] on link "A11-B: VAT3" at bounding box center [44, 196] width 35 height 6
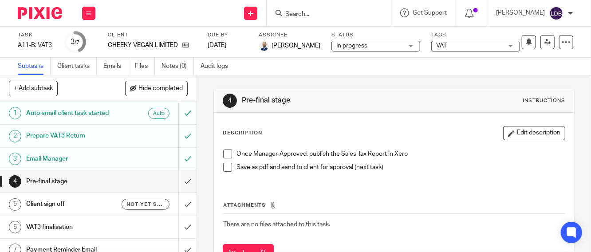
click at [225, 154] on span at bounding box center [227, 154] width 9 height 9
click at [226, 166] on span at bounding box center [227, 167] width 9 height 9
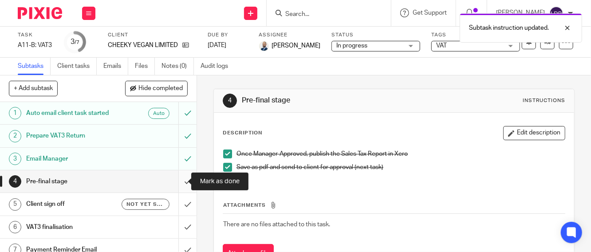
click at [178, 186] on input "submit" at bounding box center [98, 181] width 197 height 22
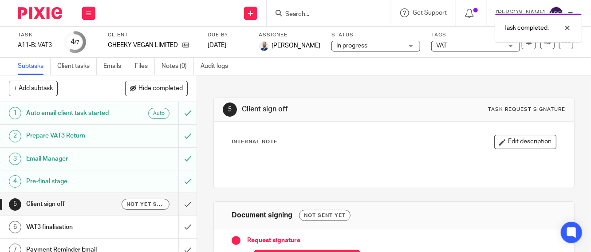
click at [79, 201] on h1 "Client sign off" at bounding box center [74, 204] width 96 height 13
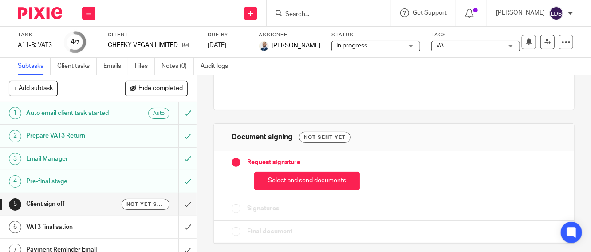
scroll to position [79, 0]
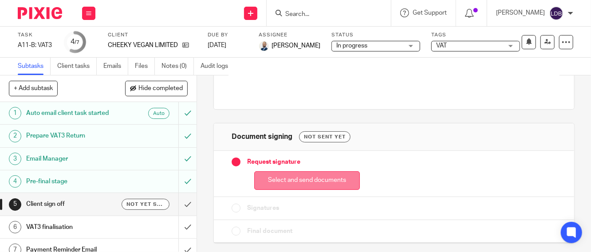
click at [273, 183] on button "Select and send documents" at bounding box center [307, 180] width 106 height 19
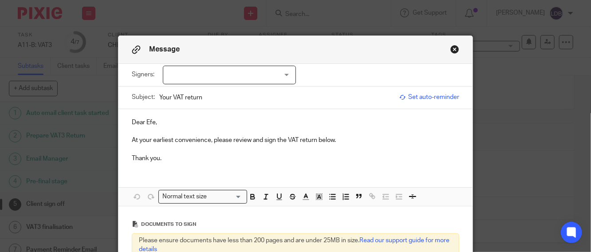
click at [168, 73] on div at bounding box center [229, 75] width 133 height 19
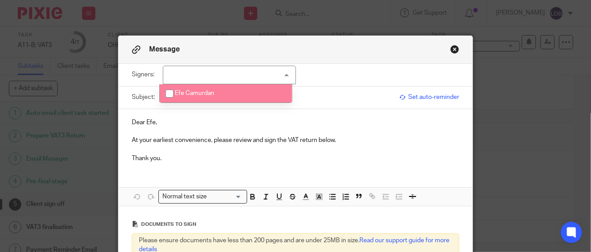
click at [167, 90] on input "checkbox" at bounding box center [169, 93] width 17 height 17
checkbox input "true"
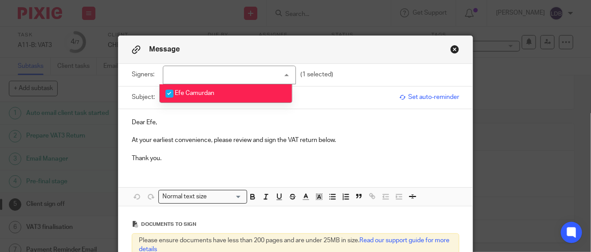
click at [148, 114] on div "Dear Efe, At your earliest convenience, please review and sign the VAT return b…" at bounding box center [296, 139] width 354 height 60
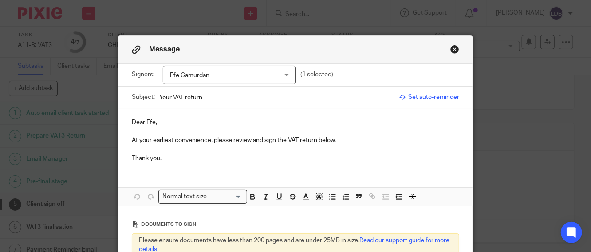
click at [159, 95] on input "Your VAT return" at bounding box center [277, 97] width 236 height 20
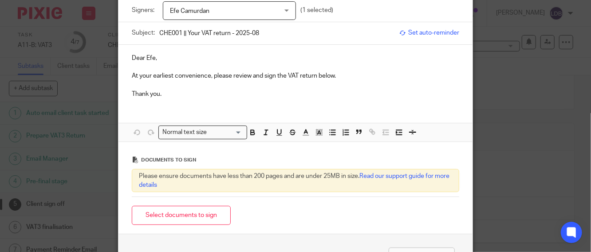
scroll to position [99, 0]
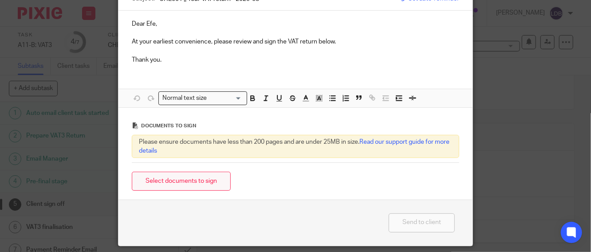
type input "CHE001 || Your VAT return - 2025-08"
click at [177, 181] on button "Select documents to sign" at bounding box center [181, 181] width 99 height 19
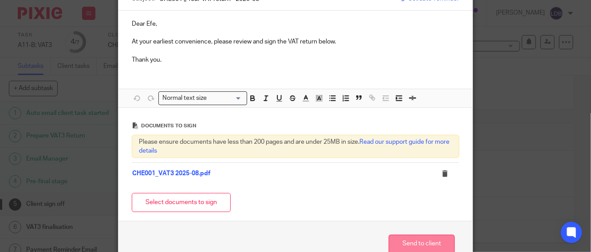
click at [403, 239] on button "Send to client" at bounding box center [422, 244] width 66 height 19
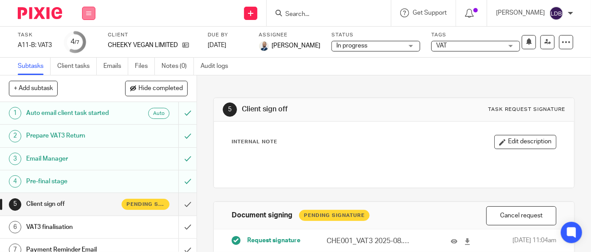
click at [89, 8] on button at bounding box center [88, 13] width 13 height 13
click at [93, 66] on link "Clients" at bounding box center [87, 67] width 20 height 6
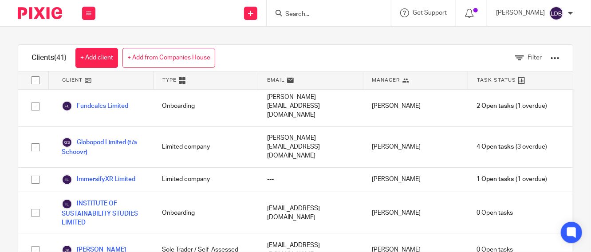
scroll to position [789, 0]
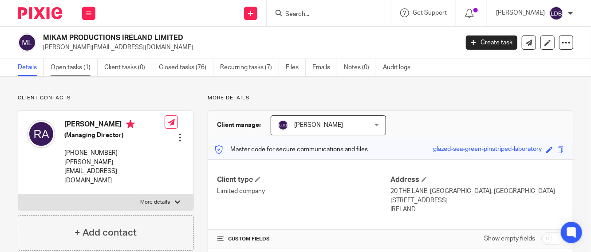
click at [77, 68] on link "Open tasks (1)" at bounding box center [74, 67] width 47 height 17
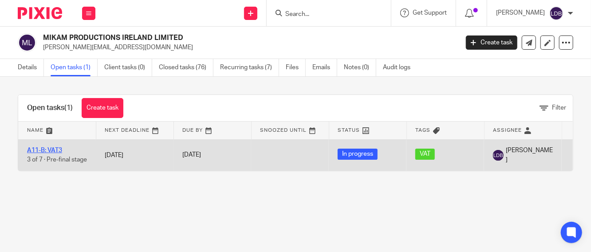
click at [55, 147] on link "A11-B: VAT3" at bounding box center [44, 150] width 35 height 6
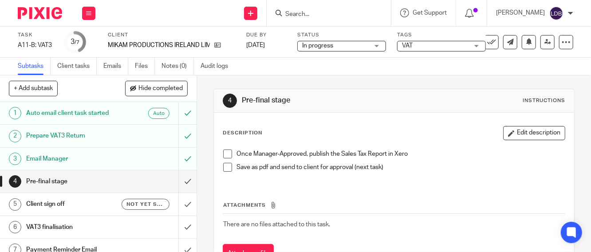
click at [223, 153] on span at bounding box center [227, 154] width 9 height 9
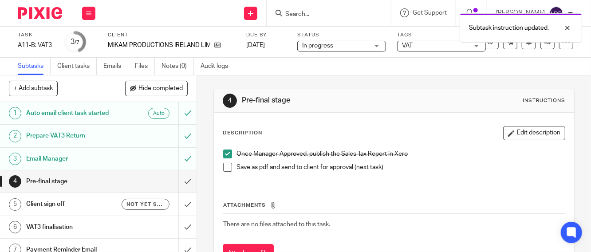
click at [223, 166] on span at bounding box center [227, 167] width 9 height 9
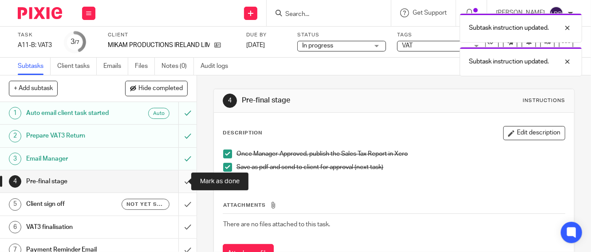
click at [178, 183] on input "submit" at bounding box center [98, 181] width 197 height 22
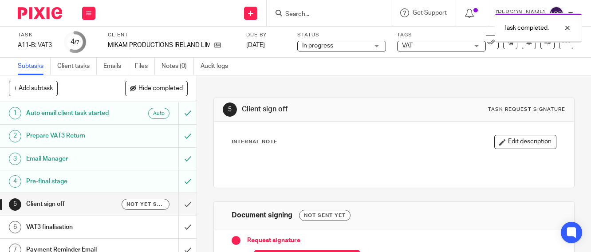
click at [87, 206] on h1 "Client sign off" at bounding box center [74, 204] width 96 height 13
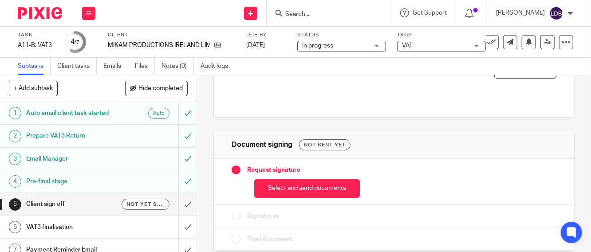
scroll to position [79, 0]
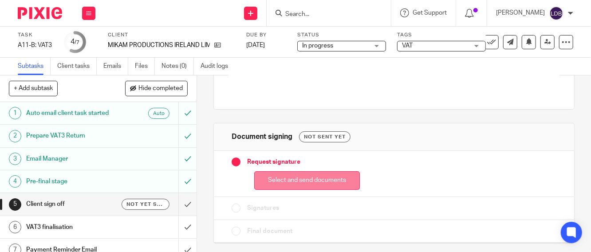
click at [279, 178] on button "Select and send documents" at bounding box center [307, 180] width 106 height 19
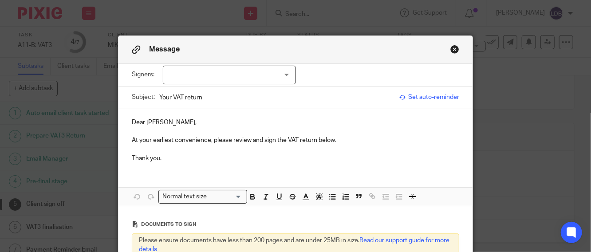
click at [182, 75] on div at bounding box center [229, 75] width 133 height 19
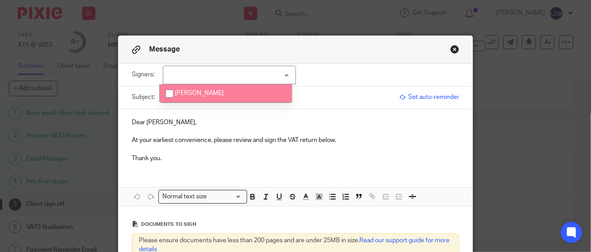
click at [180, 87] on li "Rory Aungier" at bounding box center [226, 93] width 132 height 18
checkbox input "true"
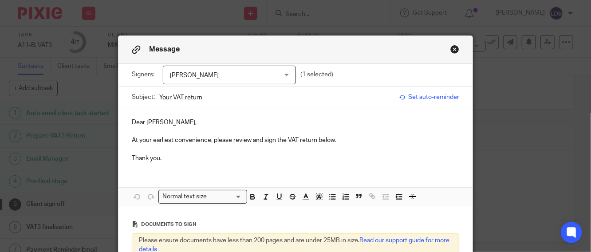
click at [205, 133] on p at bounding box center [296, 131] width 328 height 9
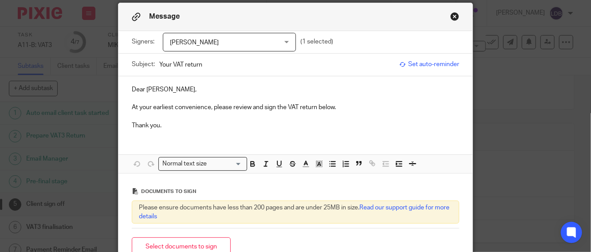
click at [159, 64] on input "Your VAT return" at bounding box center [277, 65] width 236 height 20
click at [238, 61] on input "MIK001 || Your VAT return" at bounding box center [277, 65] width 236 height 20
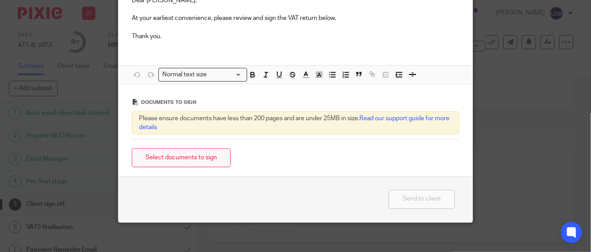
scroll to position [128, 0]
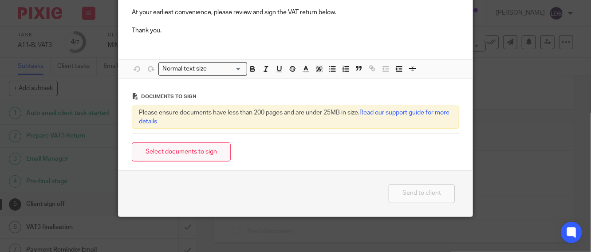
type input "MIK001 || Your VAT Return - 2025-08"
click at [178, 156] on button "Select documents to sign" at bounding box center [181, 152] width 99 height 19
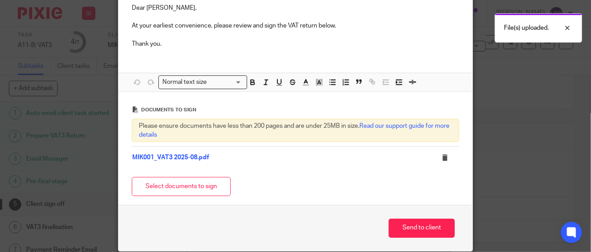
scroll to position [116, 0]
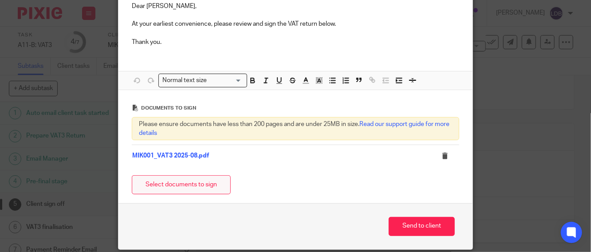
click at [193, 187] on button "Select documents to sign" at bounding box center [181, 184] width 99 height 19
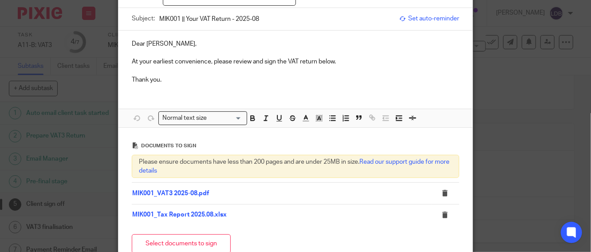
scroll to position [170, 0]
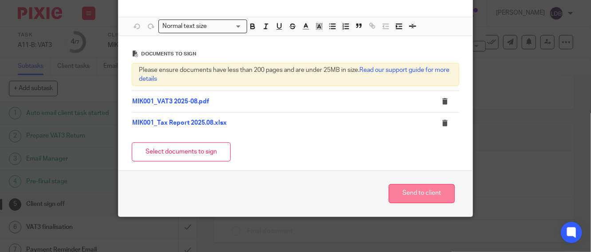
click at [396, 191] on button "Send to client" at bounding box center [422, 193] width 66 height 19
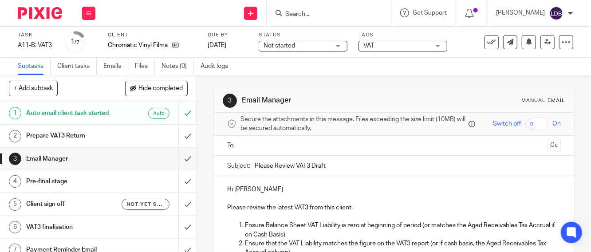
click at [252, 148] on input "text" at bounding box center [394, 146] width 301 height 10
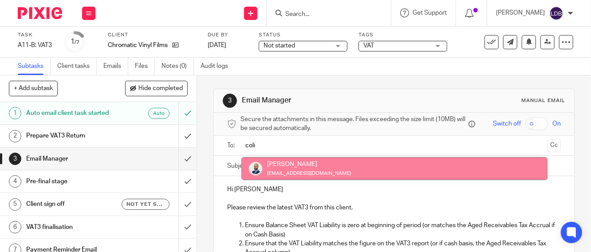
type input "coli"
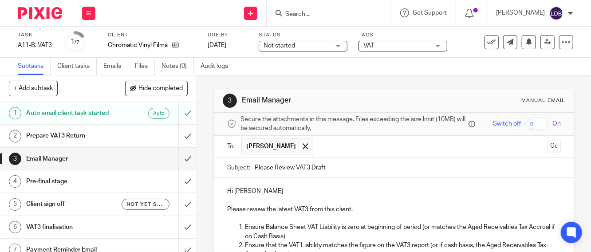
click at [255, 170] on input "Please Review VAT3 Draft" at bounding box center [408, 168] width 306 height 20
click at [385, 173] on input "CVF001 || Please Review VAT3 Draft" at bounding box center [408, 168] width 306 height 20
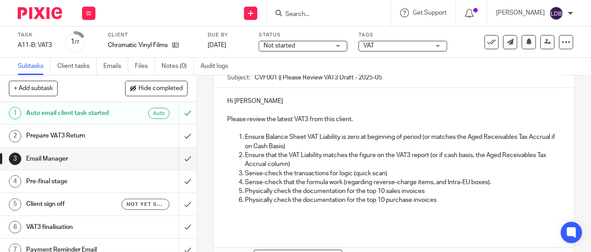
scroll to position [99, 0]
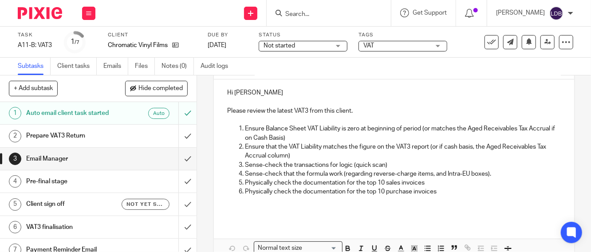
type input "CVF001 || Please Review VAT3 Draft - 2025-05"
click at [232, 97] on p "Hi [PERSON_NAME]" at bounding box center [394, 92] width 334 height 9
drag, startPoint x: 276, startPoint y: 95, endPoint x: 230, endPoint y: 96, distance: 45.7
click at [230, 96] on p "Hi [PERSON_NAME]" at bounding box center [394, 92] width 334 height 9
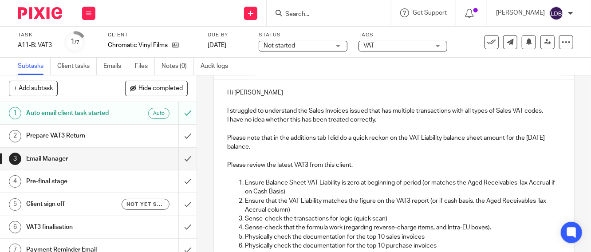
click at [292, 155] on p at bounding box center [394, 155] width 334 height 9
drag, startPoint x: 269, startPoint y: 150, endPoint x: 221, endPoint y: 111, distance: 62.5
click at [221, 111] on div "Hi Colin I struggled to understand the Sales Invoices issued that has multiple …" at bounding box center [394, 176] width 361 height 195
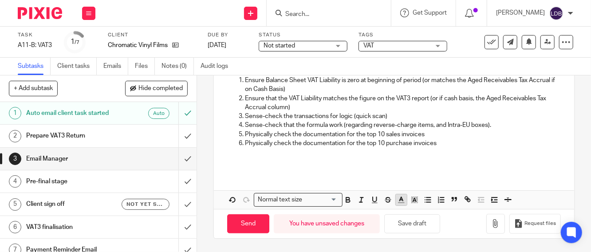
click at [402, 201] on icon "button" at bounding box center [401, 200] width 8 height 8
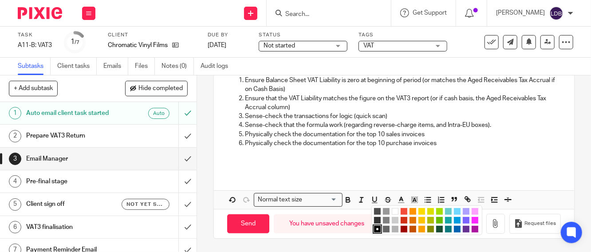
click at [410, 211] on li "color:#FE9200" at bounding box center [413, 211] width 7 height 7
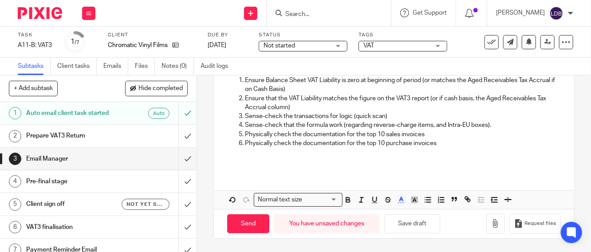
click at [307, 162] on p at bounding box center [394, 157] width 334 height 18
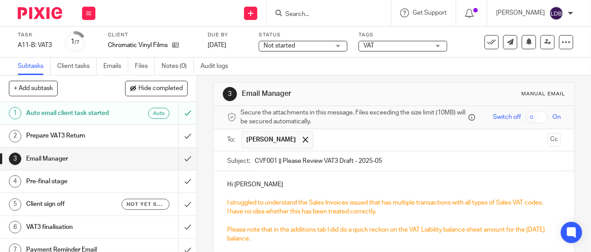
click at [392, 160] on input "CVF001 || Please Review VAT3 Draft - 2025-05" at bounding box center [408, 161] width 306 height 20
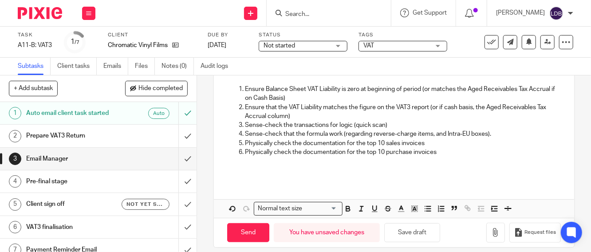
scroll to position [204, 0]
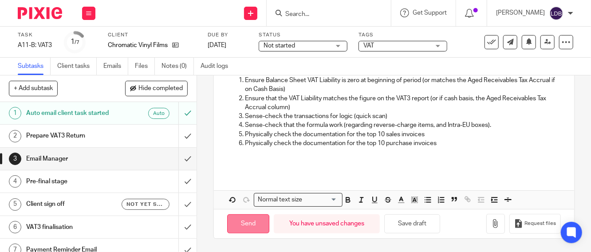
type input "CVF001 || Please Review VAT3 Draft - 2025-08"
click at [251, 226] on input "Send" at bounding box center [248, 223] width 42 height 19
type input "Sent"
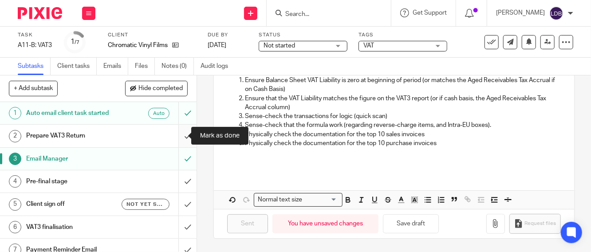
click at [178, 136] on input "submit" at bounding box center [98, 136] width 197 height 22
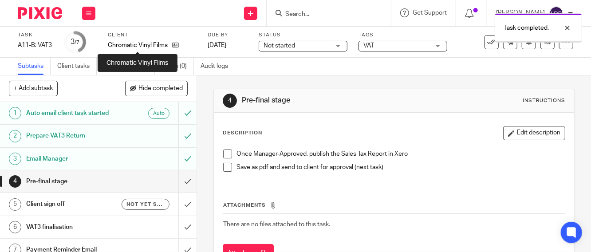
click at [134, 43] on p "Chromatic Vinyl Films" at bounding box center [138, 45] width 60 height 9
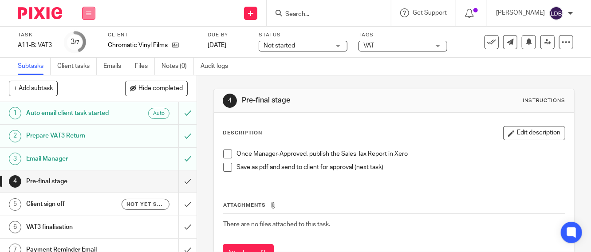
click at [85, 10] on button at bounding box center [88, 13] width 13 height 13
click at [87, 68] on link "Clients" at bounding box center [87, 67] width 20 height 6
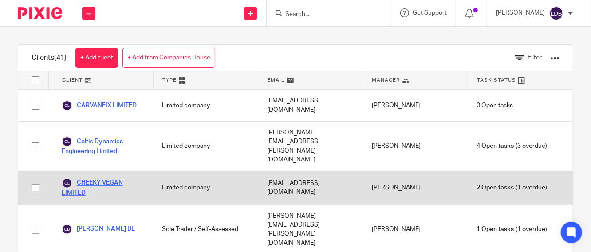
scroll to position [263, 0]
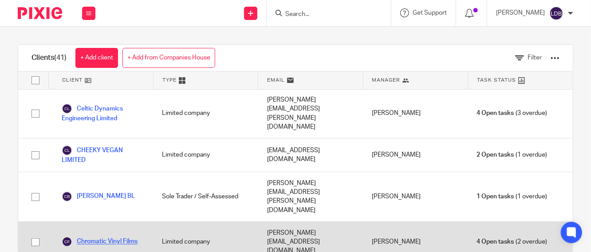
click at [117, 237] on link "Chromatic Vinyl Films" at bounding box center [100, 242] width 76 height 11
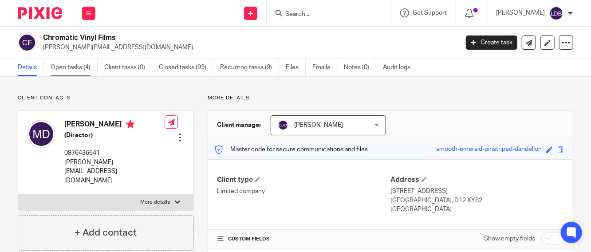
click at [83, 69] on link "Open tasks (4)" at bounding box center [74, 67] width 47 height 17
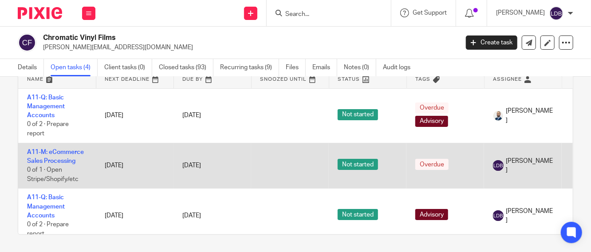
scroll to position [52, 0]
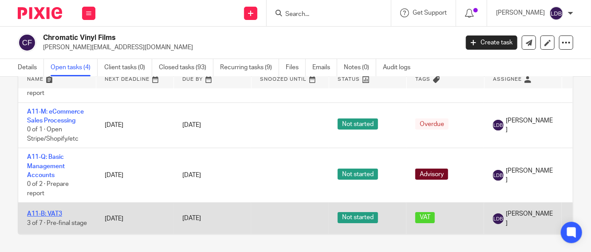
click at [59, 211] on link "A11-B: VAT3" at bounding box center [44, 214] width 35 height 6
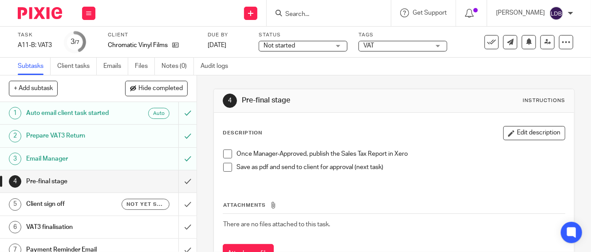
click at [296, 45] on span "Not started" at bounding box center [297, 45] width 67 height 9
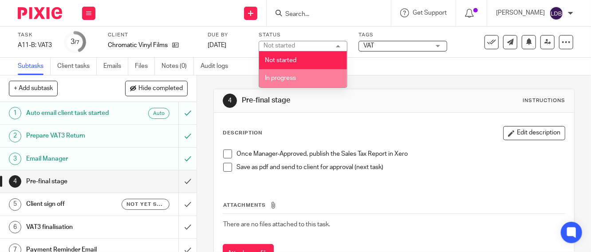
click at [289, 75] on span "In progress" at bounding box center [280, 78] width 31 height 6
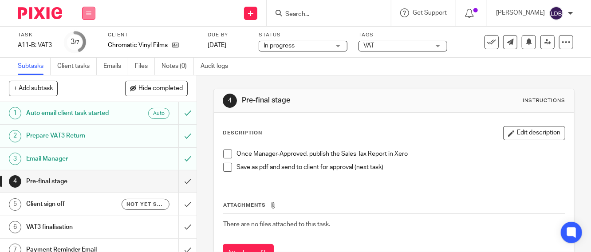
click at [88, 17] on button at bounding box center [88, 13] width 13 height 13
click at [87, 43] on link "Work" at bounding box center [85, 41] width 16 height 6
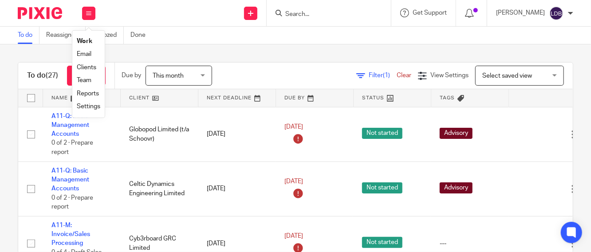
click at [92, 69] on link "Clients" at bounding box center [87, 67] width 20 height 6
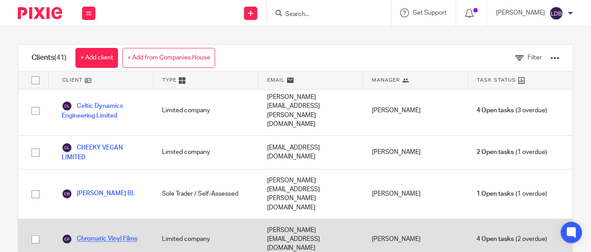
scroll to position [263, 0]
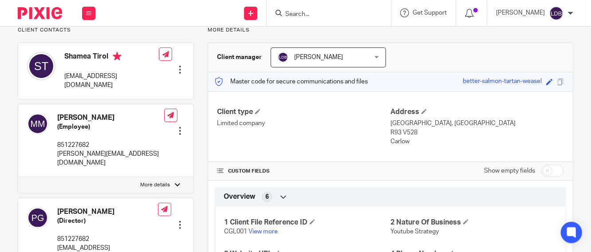
scroll to position [99, 0]
